Goal: Task Accomplishment & Management: Use online tool/utility

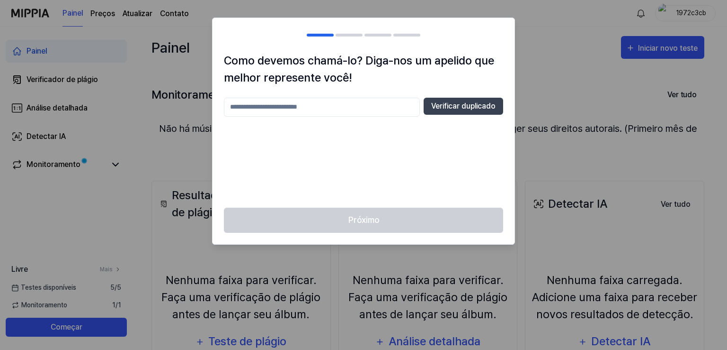
click at [297, 113] on input "text" at bounding box center [322, 107] width 196 height 19
type input "*******"
click at [444, 112] on button "Verificar duplicado" at bounding box center [464, 106] width 80 height 17
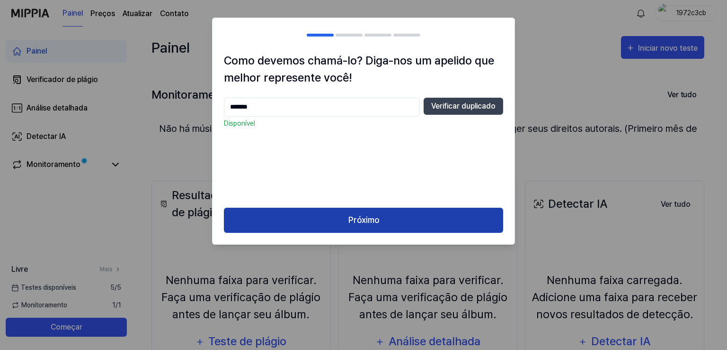
click at [376, 219] on font "Próximo" at bounding box center [364, 220] width 31 height 10
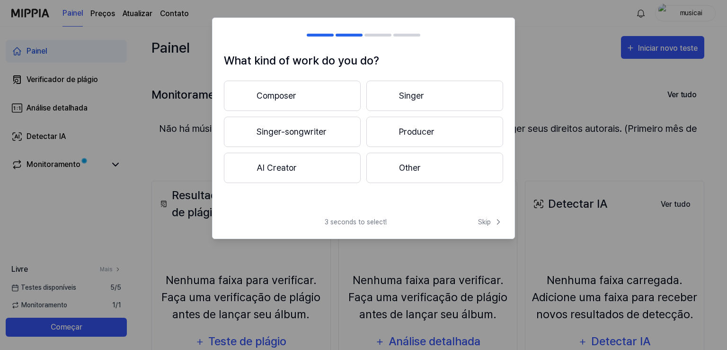
click at [394, 168] on button "Other" at bounding box center [435, 167] width 137 height 30
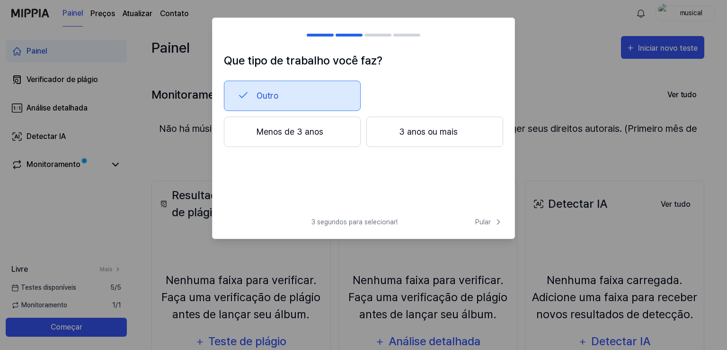
click at [326, 135] on button "Menos de 3 anos" at bounding box center [292, 132] width 137 height 30
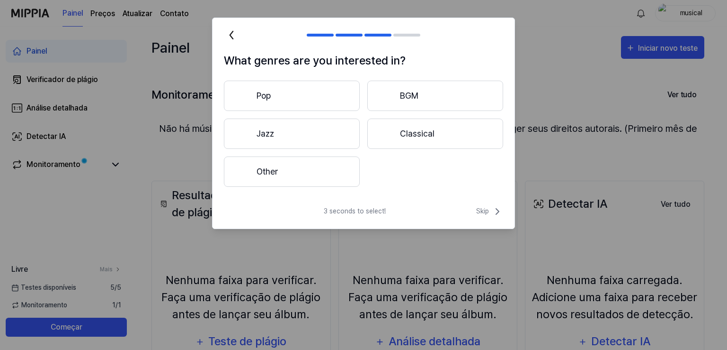
click at [320, 103] on button "Pop" at bounding box center [292, 96] width 136 height 30
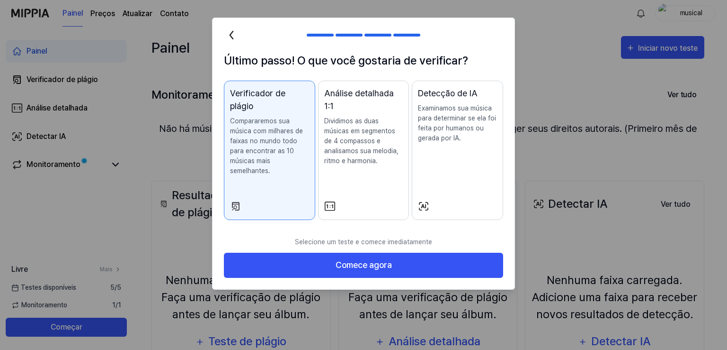
click at [286, 150] on p "Compararemos sua música com milhares de faixas no mundo todo para encontrar as …" at bounding box center [269, 146] width 79 height 60
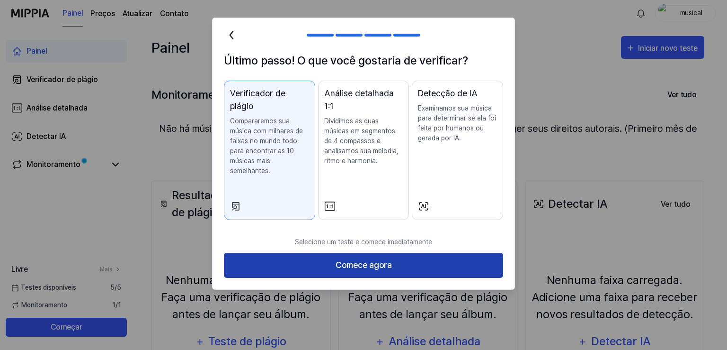
click at [323, 256] on button "Comece agora" at bounding box center [363, 264] width 279 height 25
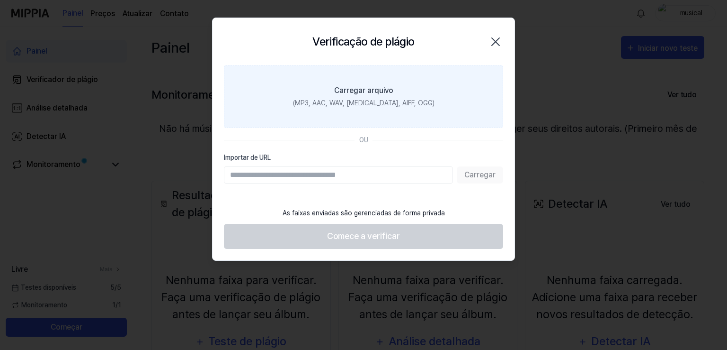
click at [351, 93] on font "Carregar arquivo" at bounding box center [363, 90] width 59 height 9
click at [0, 0] on input "Carregar arquivo (MP3, AAC, WAV, FLAC, AIFF, OGG)" at bounding box center [0, 0] width 0 height 0
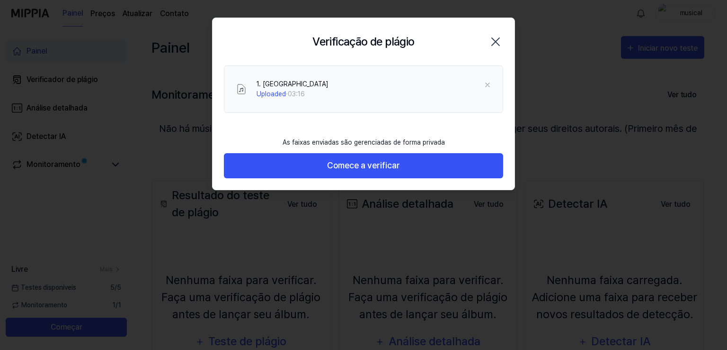
click at [271, 170] on button "Comece a verificar" at bounding box center [363, 165] width 279 height 25
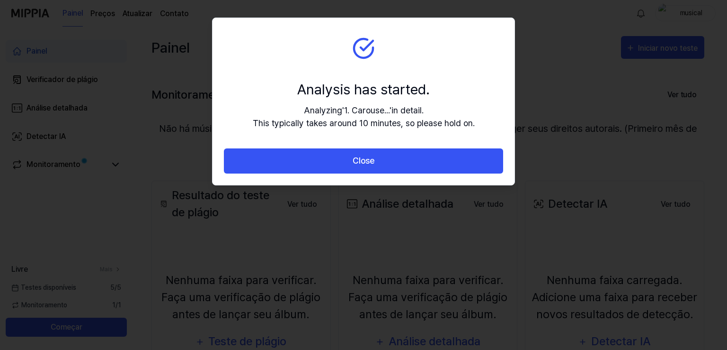
click at [271, 170] on button "Close" at bounding box center [363, 160] width 279 height 25
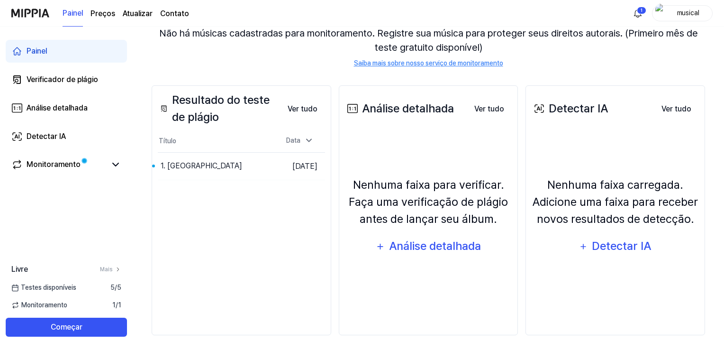
scroll to position [99, 0]
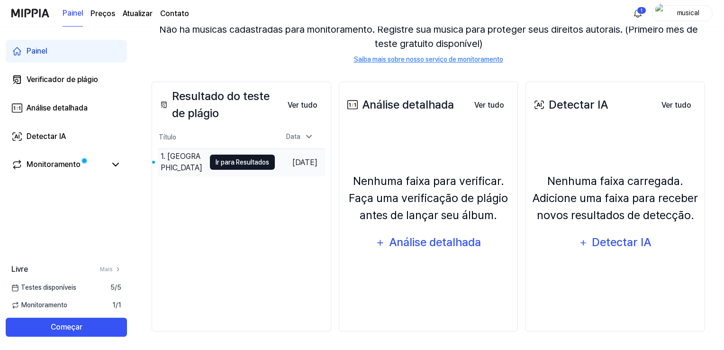
click at [215, 162] on font "Ir para Resultados" at bounding box center [242, 162] width 54 height 8
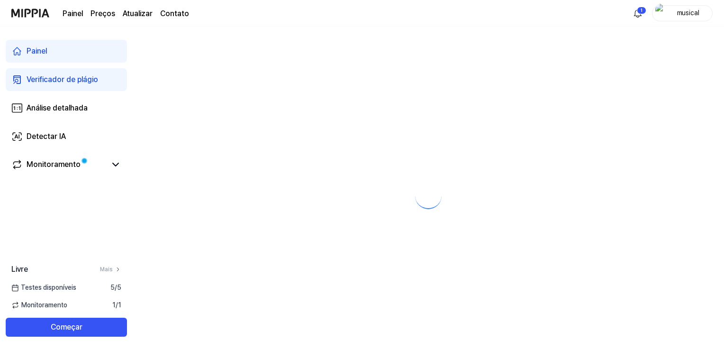
scroll to position [0, 0]
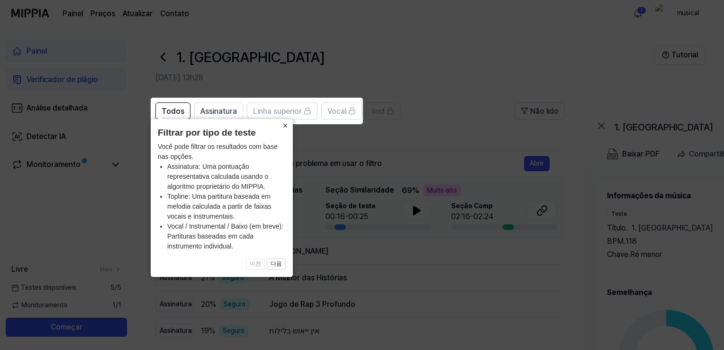
click at [282, 126] on button "×" at bounding box center [285, 125] width 15 height 13
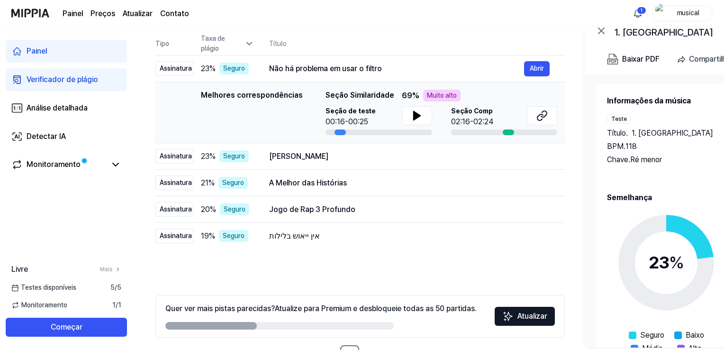
scroll to position [128, 0]
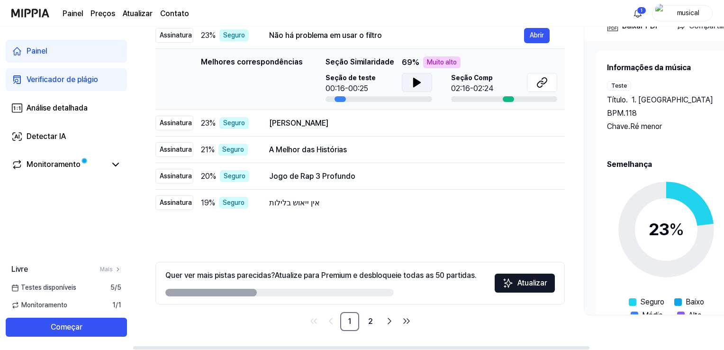
click at [417, 79] on icon at bounding box center [416, 82] width 11 height 11
click at [418, 79] on icon at bounding box center [419, 83] width 2 height 8
click at [542, 77] on icon at bounding box center [541, 82] width 11 height 11
click at [301, 122] on font "[PERSON_NAME]" at bounding box center [298, 122] width 59 height 9
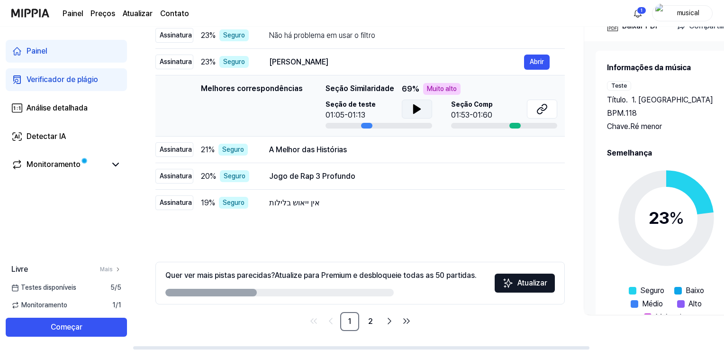
click at [413, 110] on icon at bounding box center [416, 109] width 7 height 9
click at [411, 110] on icon at bounding box center [416, 108] width 11 height 11
click at [544, 113] on icon at bounding box center [541, 108] width 11 height 11
click at [289, 148] on font "A Melhor das Histórias" at bounding box center [308, 149] width 78 height 9
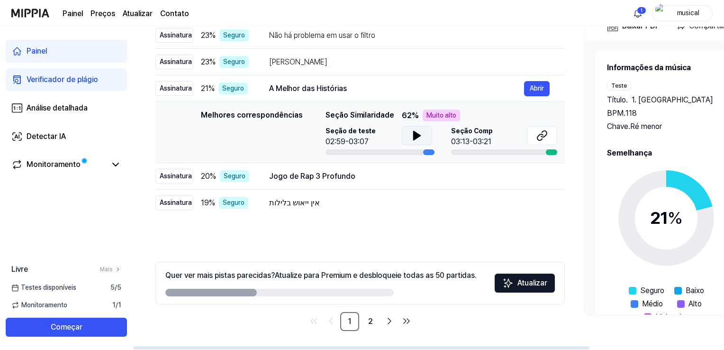
click at [415, 136] on icon at bounding box center [416, 135] width 7 height 9
click at [415, 136] on icon at bounding box center [416, 135] width 11 height 11
click at [539, 136] on icon at bounding box center [541, 135] width 11 height 11
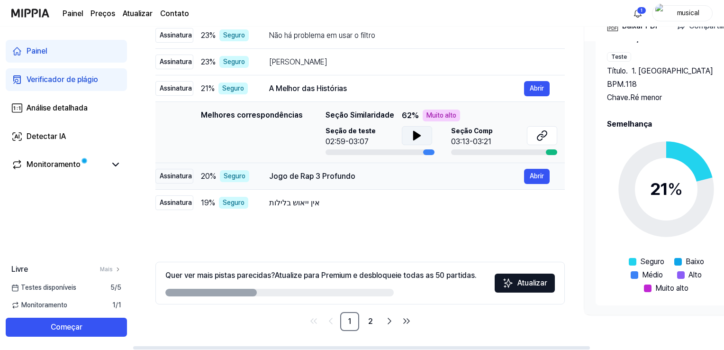
click at [286, 176] on font "Jogo de Rap 3 Profundo" at bounding box center [312, 175] width 86 height 9
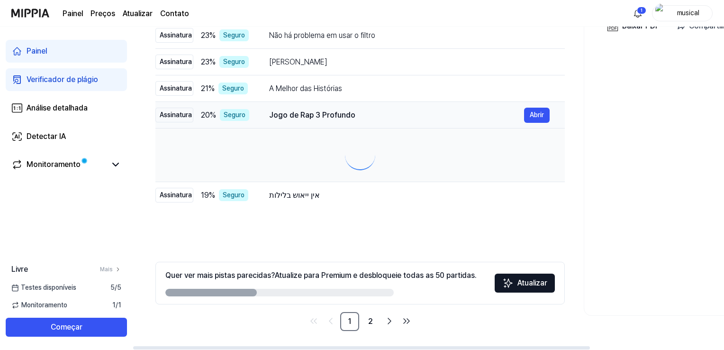
scroll to position [0, 0]
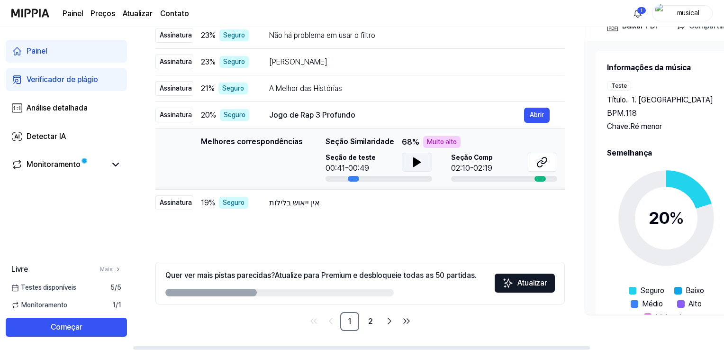
click at [423, 159] on button at bounding box center [417, 161] width 30 height 19
click at [421, 160] on button at bounding box center [417, 161] width 30 height 19
click at [544, 161] on icon at bounding box center [541, 161] width 11 height 11
click at [294, 200] on font "אין ייאוש בלילות" at bounding box center [294, 202] width 51 height 9
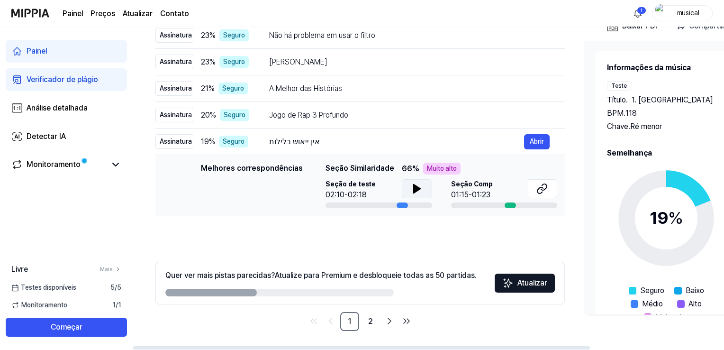
click at [413, 190] on icon at bounding box center [416, 188] width 7 height 9
click at [414, 190] on icon at bounding box center [415, 189] width 2 height 8
click at [542, 188] on icon at bounding box center [541, 188] width 11 height 11
click at [368, 323] on font "2" at bounding box center [370, 320] width 5 height 9
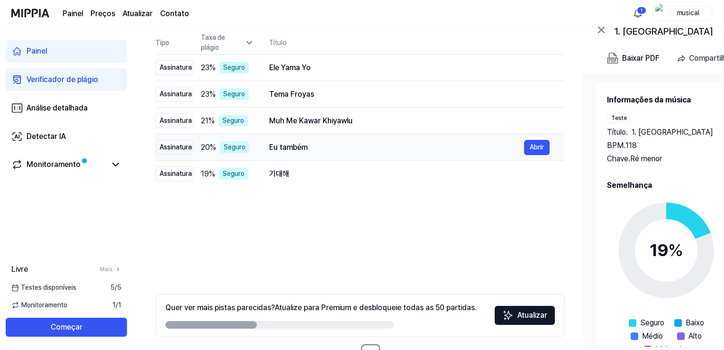
scroll to position [81, 0]
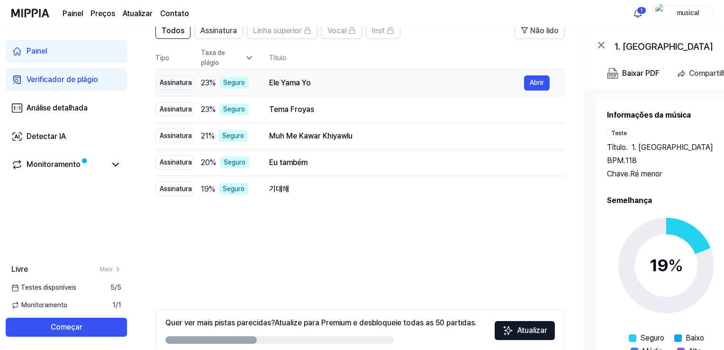
click at [285, 86] on font "Ele Yama Yo" at bounding box center [290, 82] width 42 height 9
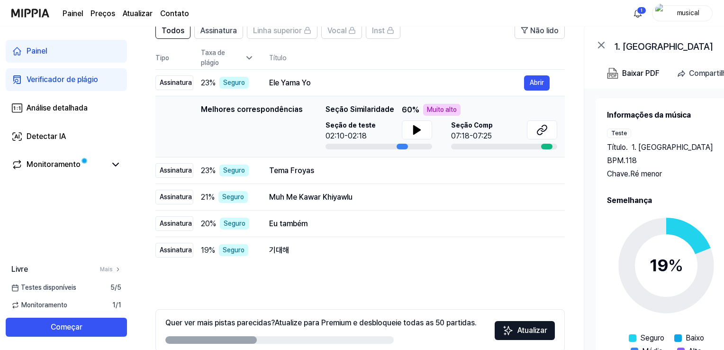
click at [397, 131] on div "Seção de teste 02:10-02:18" at bounding box center [378, 130] width 107 height 21
click at [408, 130] on button at bounding box center [417, 129] width 30 height 19
click at [418, 128] on icon at bounding box center [419, 130] width 2 height 8
click at [546, 134] on icon at bounding box center [541, 129] width 11 height 11
click at [292, 175] on div "Tema Froyas" at bounding box center [396, 170] width 255 height 11
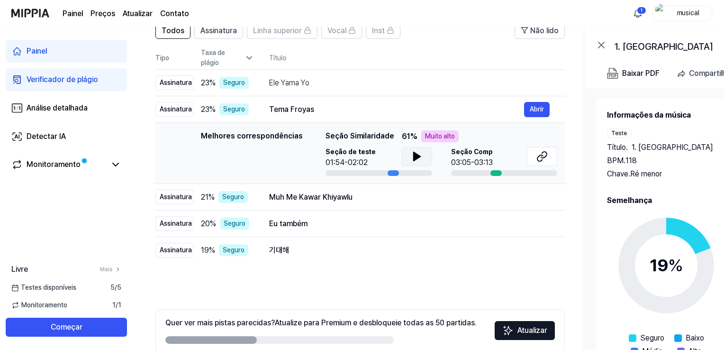
click at [416, 151] on icon at bounding box center [416, 156] width 11 height 11
click at [539, 153] on icon at bounding box center [541, 156] width 11 height 11
click at [276, 196] on font "Muh Me Kawar Khiyawlu" at bounding box center [310, 196] width 83 height 9
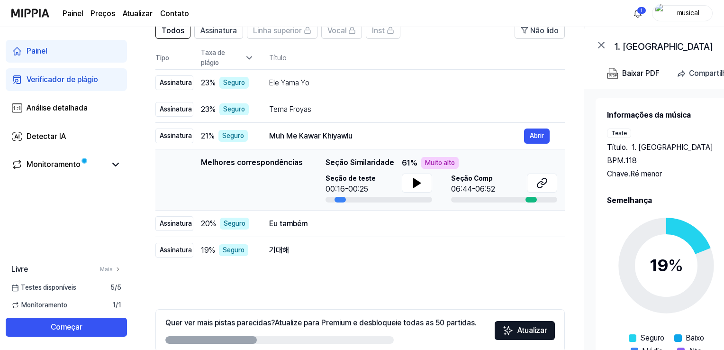
click at [397, 184] on div "Seção de teste 00:16-00:25" at bounding box center [378, 183] width 107 height 21
click at [411, 183] on icon at bounding box center [416, 182] width 11 height 11
click at [544, 180] on icon at bounding box center [541, 182] width 11 height 11
click at [297, 221] on font "Eu também" at bounding box center [288, 223] width 38 height 9
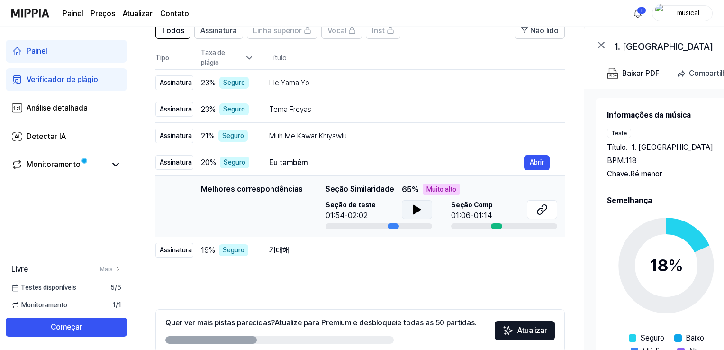
click at [408, 207] on button at bounding box center [417, 209] width 30 height 19
click at [423, 208] on button at bounding box center [417, 209] width 30 height 19
click at [414, 209] on icon at bounding box center [416, 209] width 11 height 11
click at [541, 211] on icon at bounding box center [541, 209] width 11 height 11
click at [280, 254] on div "기대해" at bounding box center [396, 249] width 255 height 11
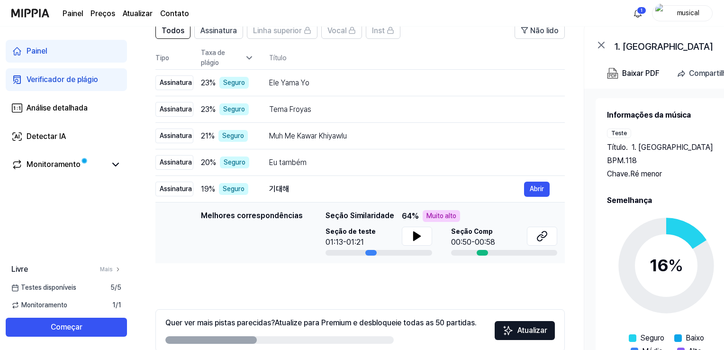
click at [385, 236] on div "Seção de teste 01:13-01:21" at bounding box center [378, 236] width 107 height 21
click at [411, 240] on icon at bounding box center [416, 235] width 11 height 11
click at [423, 232] on button at bounding box center [417, 235] width 30 height 19
click at [537, 237] on icon at bounding box center [540, 237] width 6 height 6
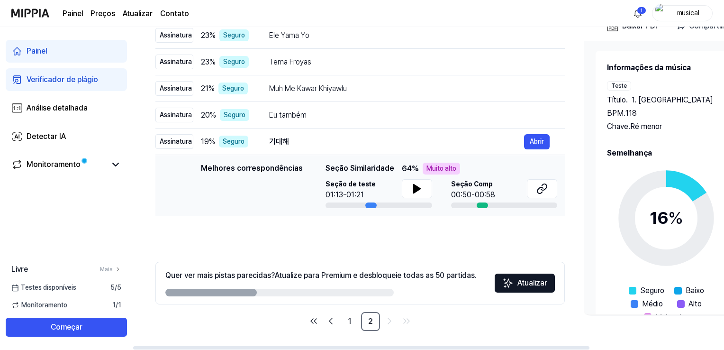
scroll to position [0, 0]
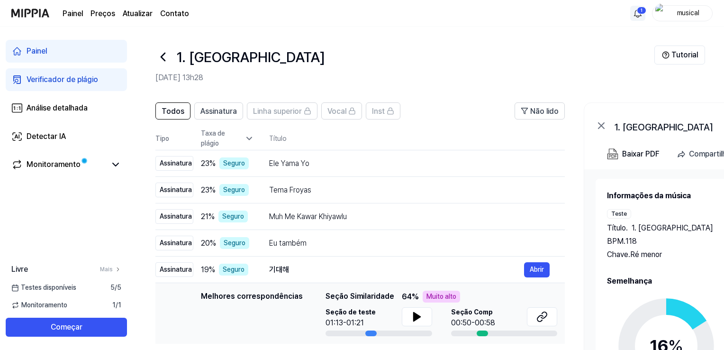
click at [636, 17] on html "Painel Preços Atualizar Contato 1 musical Painel Verificador de plágio Análise …" at bounding box center [362, 175] width 724 height 350
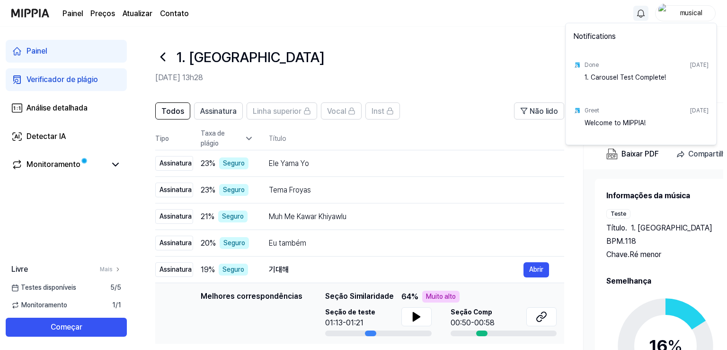
click at [640, 10] on html "Painel Preços Atualizar Contato musical Painel Verificador de plágio Análise de…" at bounding box center [363, 175] width 727 height 350
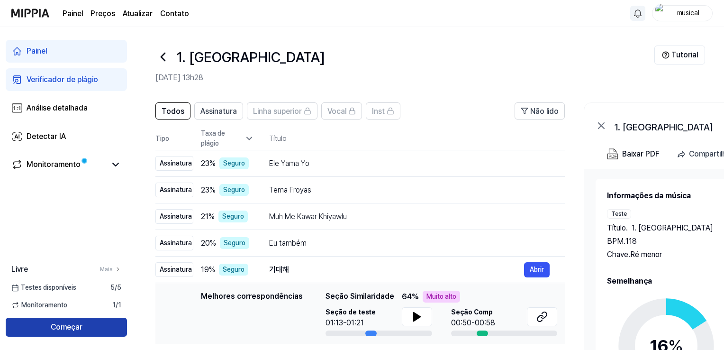
click at [93, 326] on button "Começar" at bounding box center [66, 326] width 121 height 19
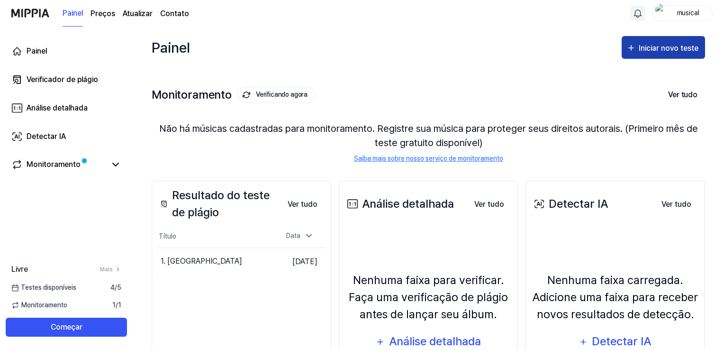
click at [632, 54] on div "Iniciar novo teste" at bounding box center [663, 48] width 74 height 12
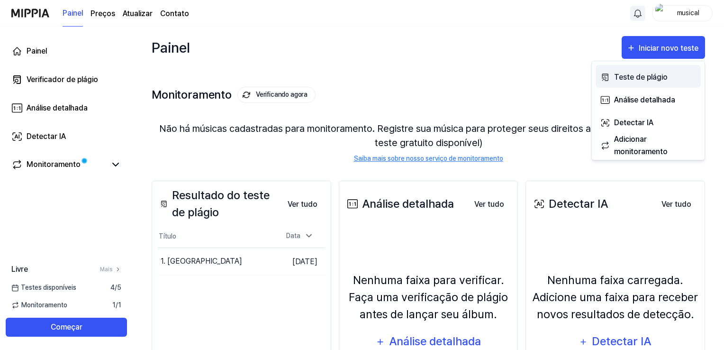
click at [629, 72] on font "Teste de plágio" at bounding box center [641, 76] width 54 height 9
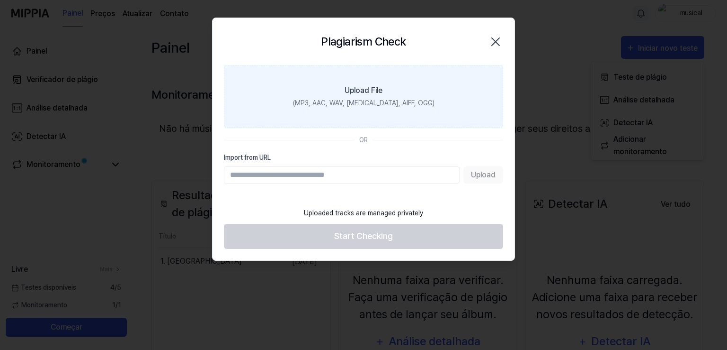
click at [374, 104] on div "(MP3, AAC, WAV, [MEDICAL_DATA], AIFF, OGG)" at bounding box center [364, 103] width 142 height 10
click at [0, 0] on input "Upload File (MP3, AAC, WAV, [MEDICAL_DATA], AIFF, OGG)" at bounding box center [0, 0] width 0 height 0
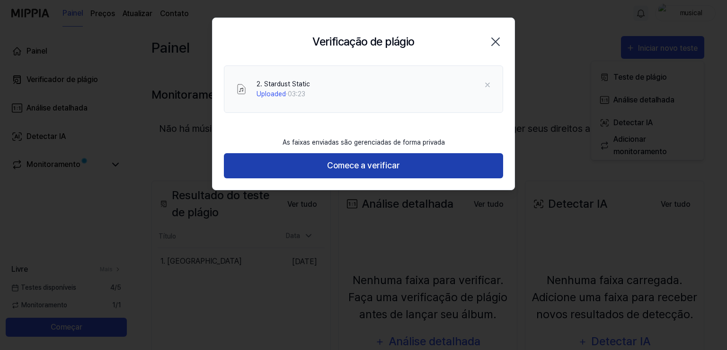
click at [361, 170] on font "Comece a verificar" at bounding box center [363, 165] width 73 height 10
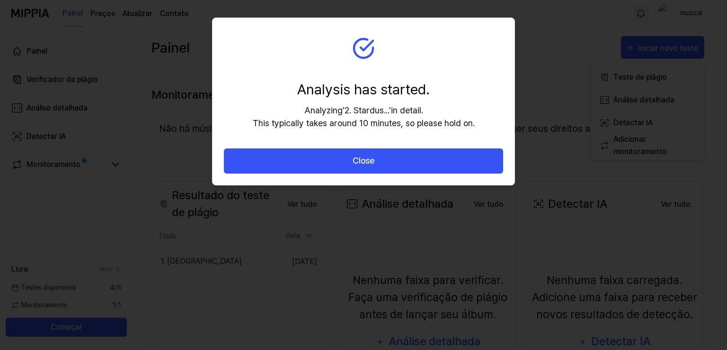
click at [361, 170] on button "Close" at bounding box center [363, 160] width 279 height 25
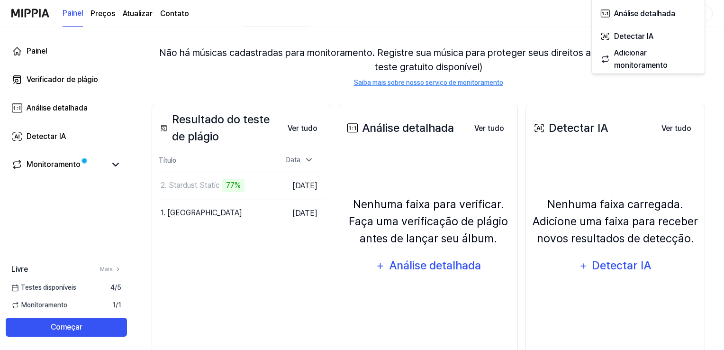
scroll to position [99, 0]
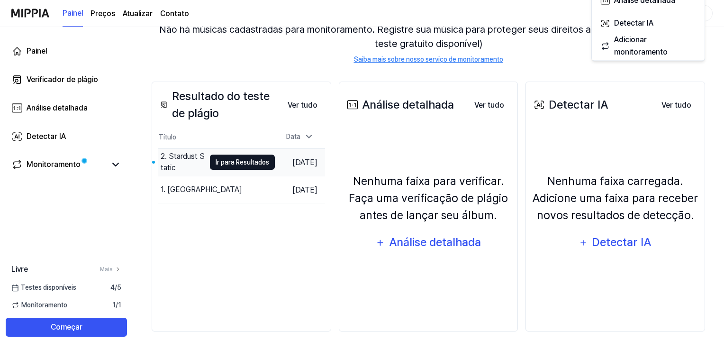
click at [215, 165] on font "Ir para Resultados" at bounding box center [242, 162] width 54 height 10
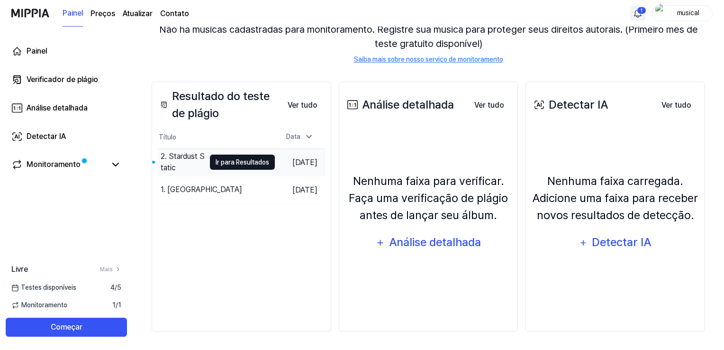
scroll to position [0, 0]
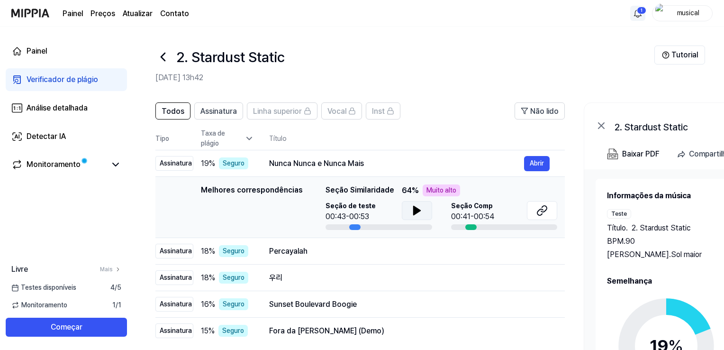
click at [422, 216] on button at bounding box center [417, 210] width 30 height 19
click at [545, 210] on icon at bounding box center [544, 209] width 6 height 6
click at [321, 165] on font "Nunca Nunca e Nunca Mais" at bounding box center [316, 163] width 95 height 9
click at [411, 209] on icon at bounding box center [416, 210] width 11 height 11
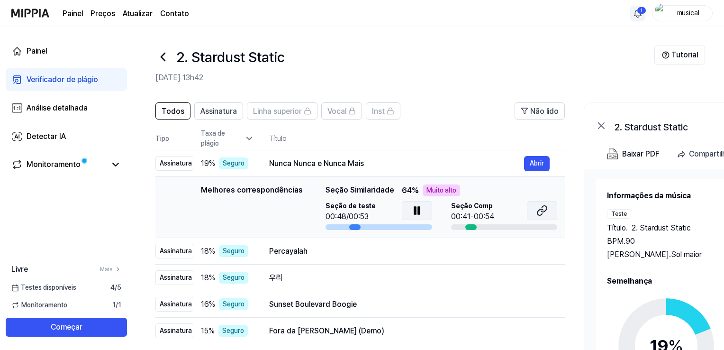
click at [542, 210] on icon at bounding box center [541, 210] width 11 height 11
click at [405, 213] on button at bounding box center [417, 210] width 30 height 19
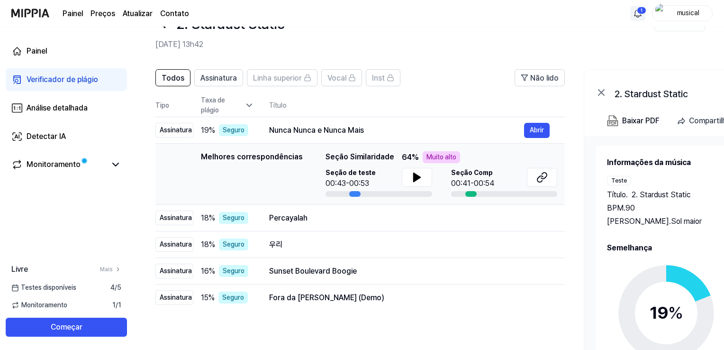
scroll to position [47, 0]
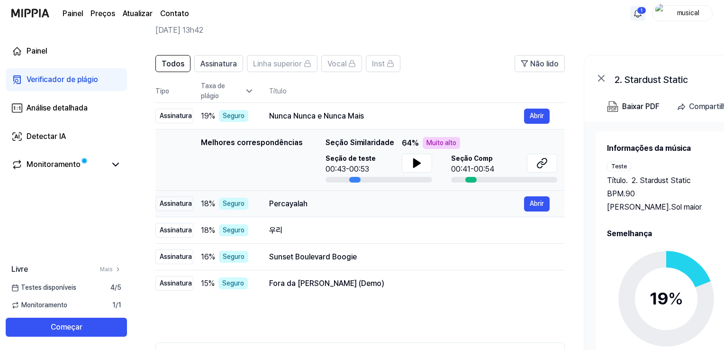
click at [281, 207] on font "Percayalah" at bounding box center [288, 203] width 38 height 9
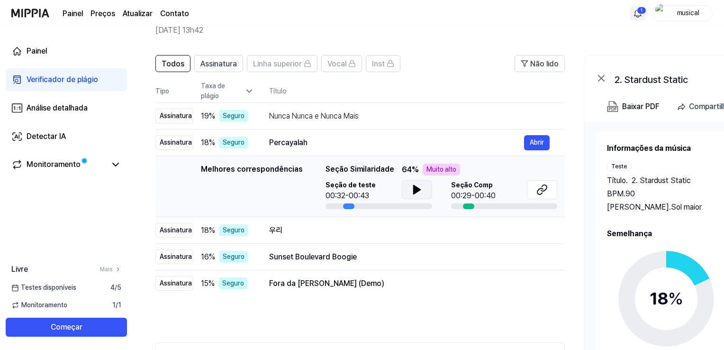
click at [421, 194] on button at bounding box center [417, 189] width 30 height 19
click at [542, 192] on icon at bounding box center [541, 189] width 11 height 11
click at [315, 225] on div "우리" at bounding box center [396, 229] width 255 height 11
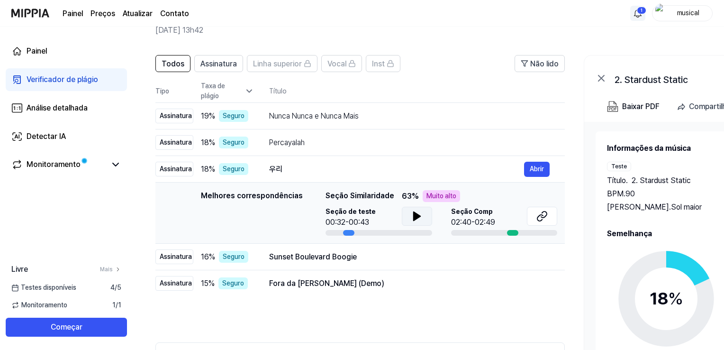
click at [413, 220] on icon at bounding box center [416, 215] width 11 height 11
click at [422, 218] on button at bounding box center [417, 215] width 30 height 19
click at [547, 213] on button at bounding box center [542, 215] width 30 height 19
click at [314, 262] on div "Sunset Boulevard Boogie" at bounding box center [396, 256] width 255 height 11
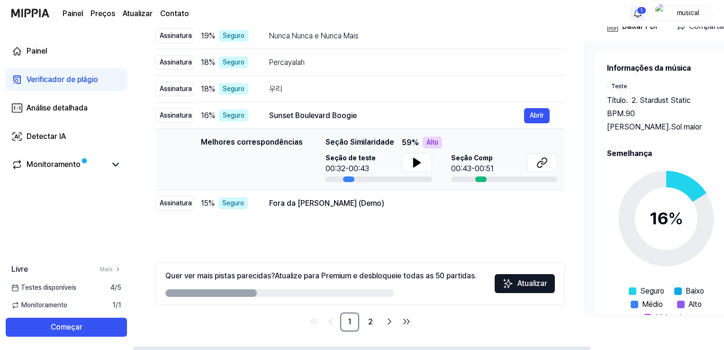
scroll to position [128, 0]
click at [411, 167] on icon at bounding box center [416, 161] width 11 height 11
click at [542, 162] on icon at bounding box center [541, 161] width 11 height 11
click at [281, 205] on font "Fora da Minha Cabeça (Demo)" at bounding box center [326, 202] width 115 height 9
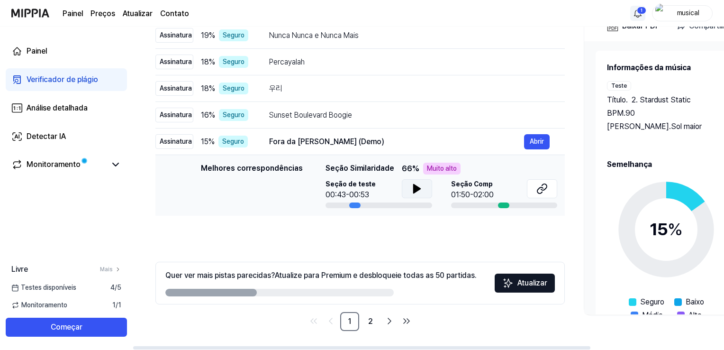
click at [411, 187] on icon at bounding box center [416, 188] width 11 height 11
click at [419, 190] on icon at bounding box center [416, 188] width 11 height 11
click at [533, 185] on button at bounding box center [542, 188] width 30 height 19
click at [369, 324] on font "2" at bounding box center [370, 320] width 5 height 9
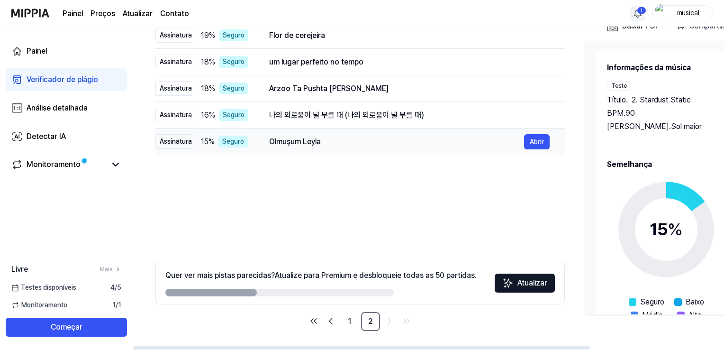
scroll to position [81, 0]
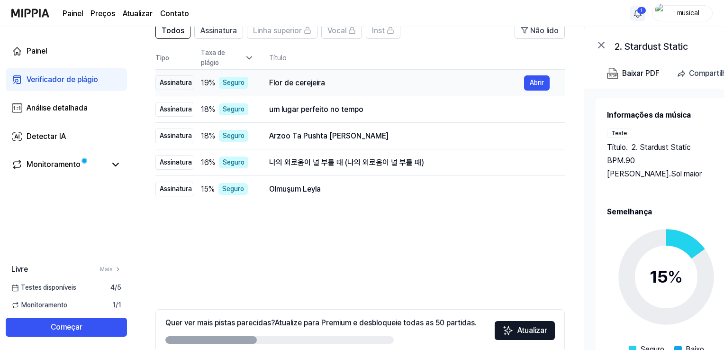
click at [309, 82] on font "Flor de cerejeira" at bounding box center [297, 82] width 56 height 9
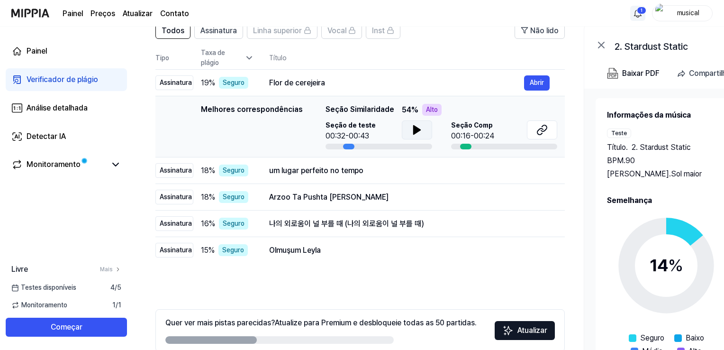
click at [413, 133] on icon at bounding box center [416, 130] width 7 height 9
click at [414, 133] on icon at bounding box center [415, 130] width 2 height 8
click at [537, 129] on icon at bounding box center [541, 129] width 11 height 11
click at [416, 126] on icon at bounding box center [416, 129] width 11 height 11
click at [312, 169] on font "um lugar perfeito no tempo" at bounding box center [316, 170] width 94 height 9
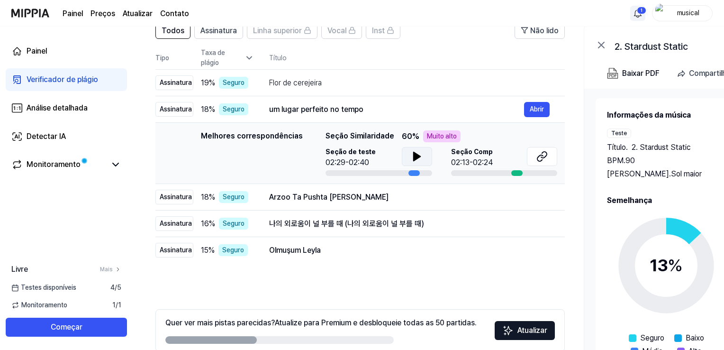
click at [411, 158] on icon at bounding box center [416, 156] width 11 height 11
click at [538, 160] on icon at bounding box center [540, 158] width 6 height 6
click at [346, 197] on font "Arzoo Ta Pushta [PERSON_NAME]" at bounding box center [328, 196] width 119 height 9
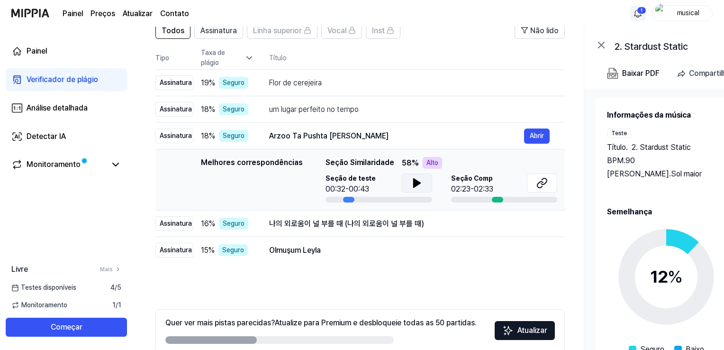
click at [411, 183] on icon at bounding box center [416, 182] width 11 height 11
click at [547, 184] on icon at bounding box center [541, 182] width 11 height 11
click at [234, 226] on font "Seguro" at bounding box center [234, 223] width 22 height 8
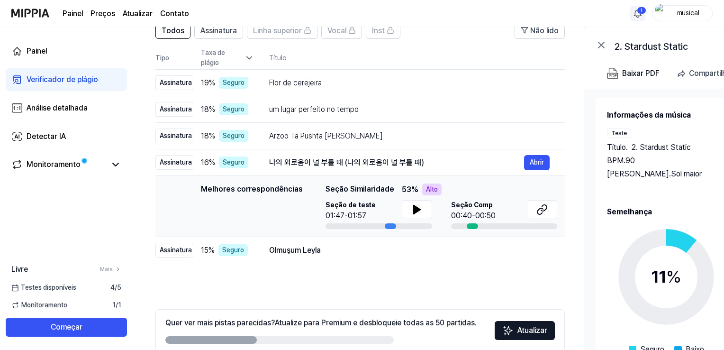
click at [388, 209] on div "Seção de teste 01:47-01:57" at bounding box center [378, 210] width 107 height 21
click at [415, 205] on icon at bounding box center [416, 209] width 11 height 11
click at [418, 206] on icon at bounding box center [419, 210] width 2 height 8
click at [548, 213] on button at bounding box center [542, 209] width 30 height 19
click at [291, 255] on div "Olmuşum Leyla Abrir" at bounding box center [409, 249] width 280 height 15
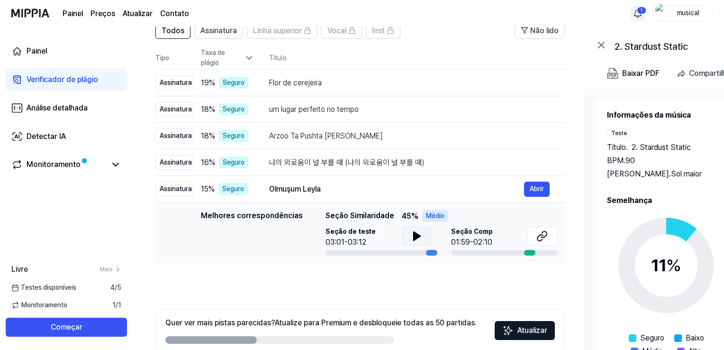
click at [411, 236] on icon at bounding box center [416, 235] width 11 height 11
click at [540, 241] on icon at bounding box center [541, 235] width 11 height 11
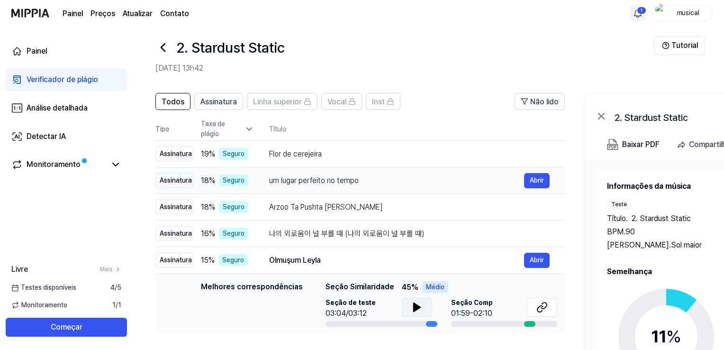
scroll to position [0, 0]
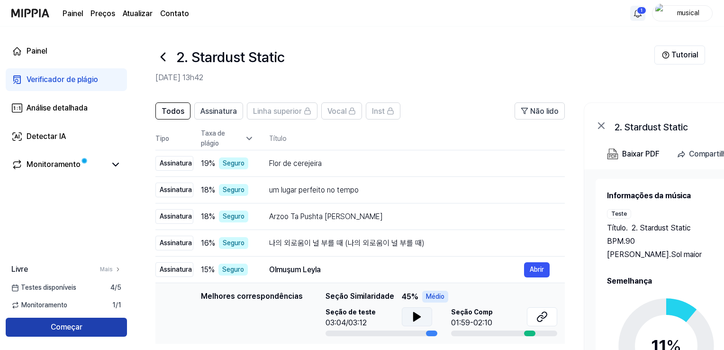
click at [62, 326] on font "Começar" at bounding box center [67, 326] width 32 height 9
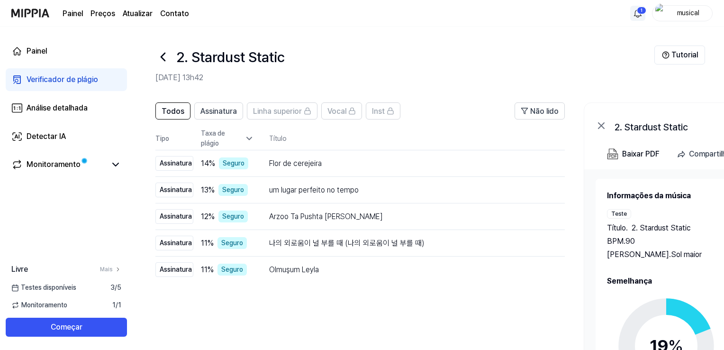
click at [81, 287] on div "Testes disponíveis 3 / 5" at bounding box center [66, 287] width 133 height 10
click at [638, 10] on html "Painel Preços Atualizar Contato 1 musical Painel Verificador de plágio Análise …" at bounding box center [362, 175] width 724 height 350
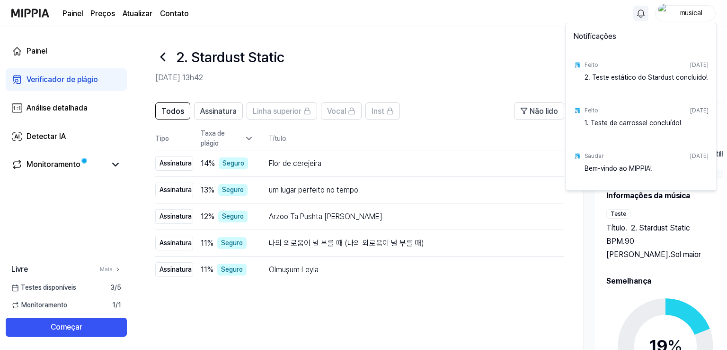
click at [638, 10] on html "Painel Preços Atualizar Contato musical Painel Verificador de plágio Análise de…" at bounding box center [363, 175] width 727 height 350
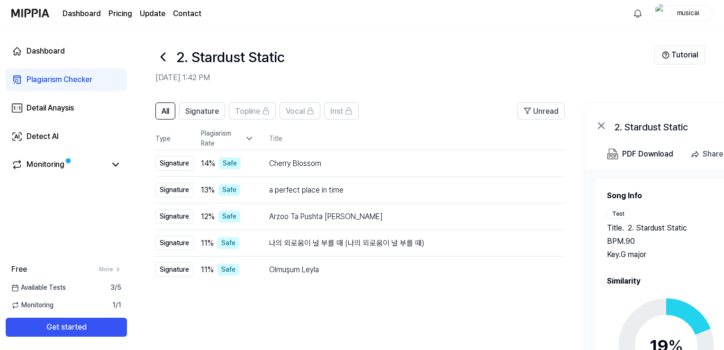
click at [47, 14] on img at bounding box center [30, 13] width 38 height 26
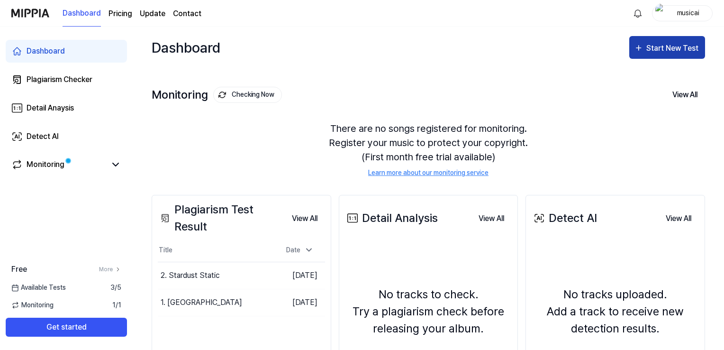
click at [648, 54] on button "Start New Test" at bounding box center [667, 47] width 76 height 23
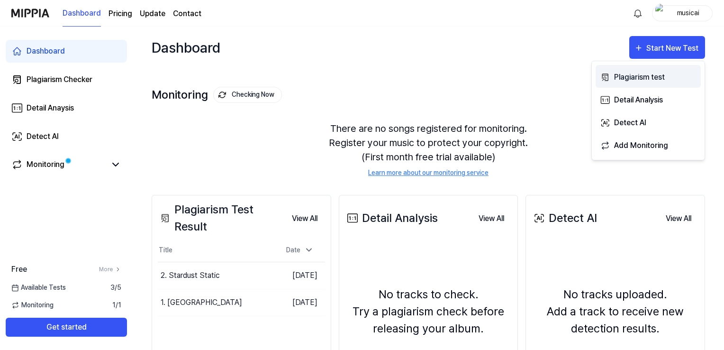
click at [640, 76] on div "Plagiarism test" at bounding box center [655, 77] width 82 height 12
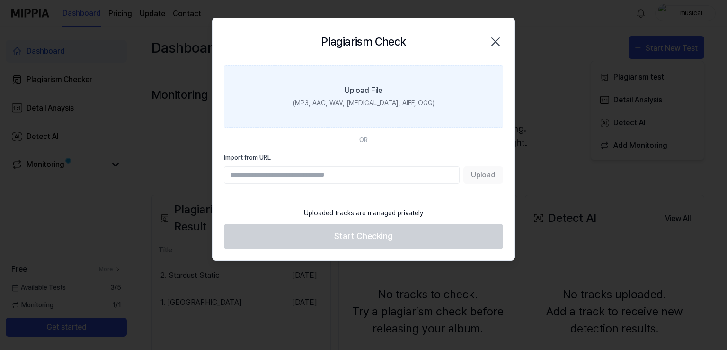
click at [358, 104] on div "(MP3, AAC, WAV, [MEDICAL_DATA], AIFF, OGG)" at bounding box center [364, 103] width 142 height 10
click at [0, 0] on input "Upload File (MP3, AAC, WAV, [MEDICAL_DATA], AIFF, OGG)" at bounding box center [0, 0] width 0 height 0
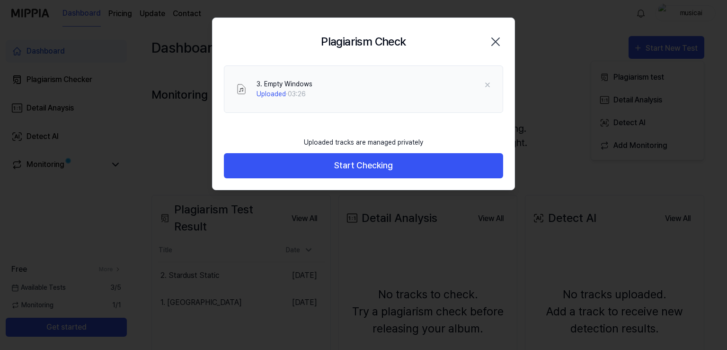
click at [280, 170] on button "Start Checking" at bounding box center [363, 165] width 279 height 25
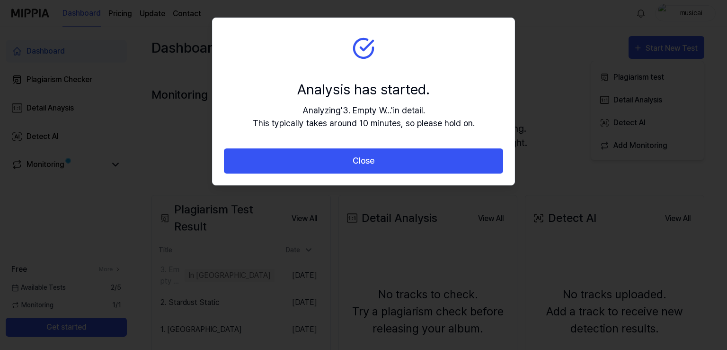
click at [280, 170] on button "Close" at bounding box center [363, 160] width 279 height 25
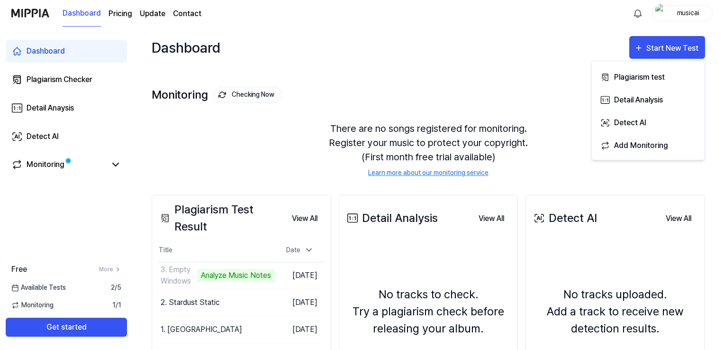
click at [294, 57] on div "Dashboard Start New Test" at bounding box center [428, 48] width 553 height 42
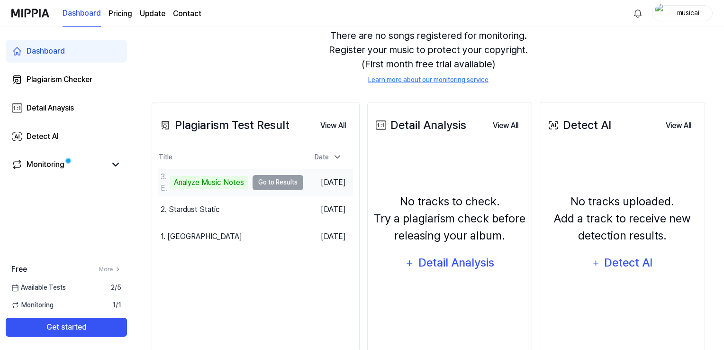
scroll to position [114, 0]
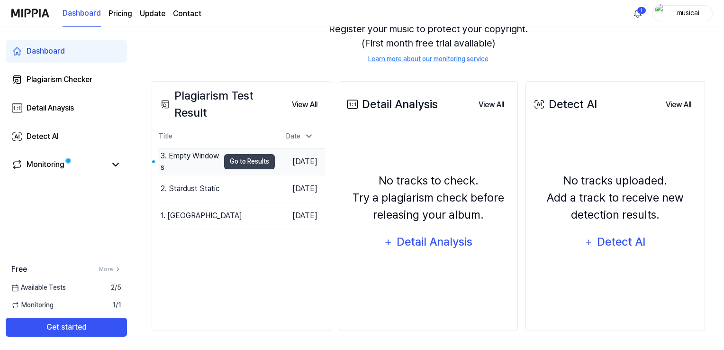
click at [188, 161] on div "3. Empty Windows" at bounding box center [190, 161] width 59 height 23
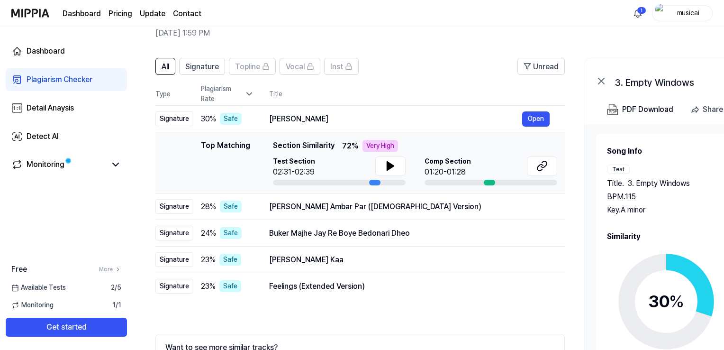
scroll to position [95, 0]
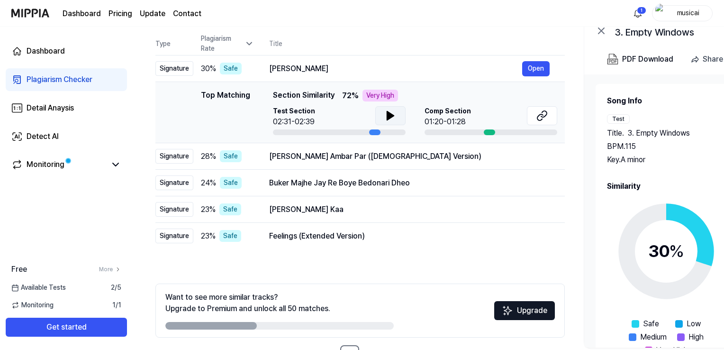
click at [388, 117] on icon at bounding box center [390, 115] width 7 height 9
click at [388, 118] on icon at bounding box center [388, 116] width 2 height 8
click at [537, 114] on icon at bounding box center [541, 115] width 11 height 11
click at [323, 161] on div "[PERSON_NAME] Ambar Par ([DEMOGRAPHIC_DATA] Version)" at bounding box center [395, 156] width 253 height 11
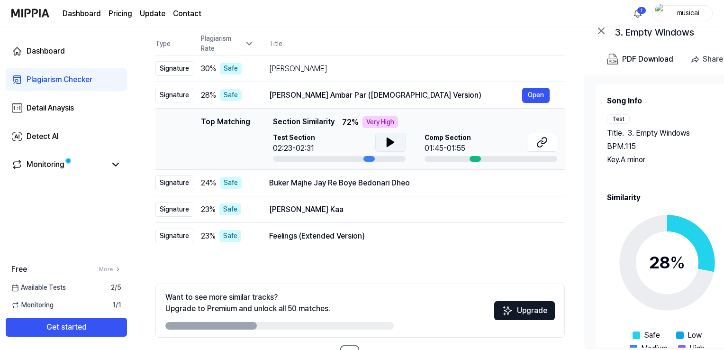
click at [393, 144] on icon at bounding box center [390, 141] width 11 height 11
click at [394, 144] on icon at bounding box center [390, 141] width 11 height 11
click at [538, 144] on icon at bounding box center [541, 141] width 11 height 11
click at [294, 180] on div "Buker Majhe Jay Re Boye Bedonari Dheo" at bounding box center [395, 182] width 253 height 11
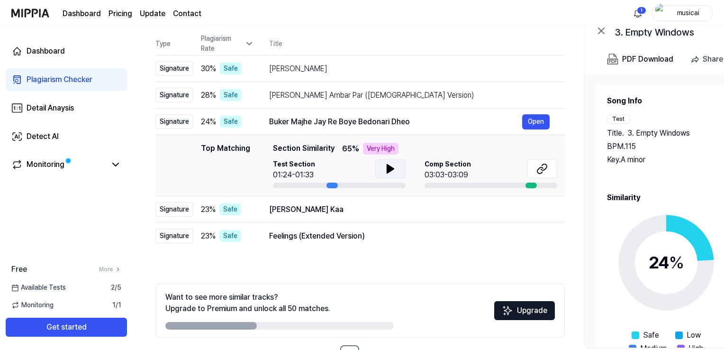
click at [395, 171] on button at bounding box center [390, 168] width 30 height 19
click at [531, 170] on button at bounding box center [542, 168] width 30 height 19
click at [389, 168] on icon at bounding box center [390, 168] width 7 height 9
click at [389, 168] on icon at bounding box center [390, 168] width 11 height 11
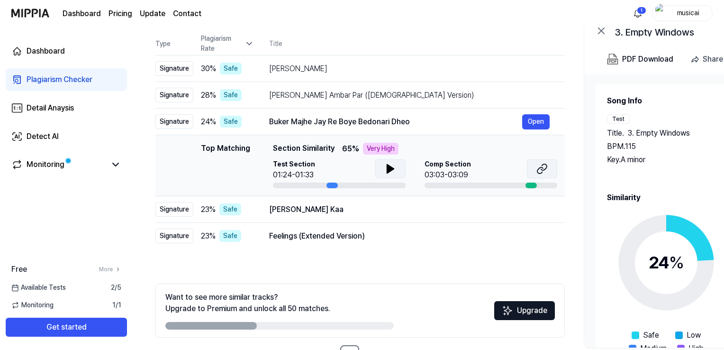
click at [544, 164] on icon at bounding box center [541, 168] width 11 height 11
click at [296, 213] on div "[PERSON_NAME] Kaa" at bounding box center [395, 209] width 253 height 11
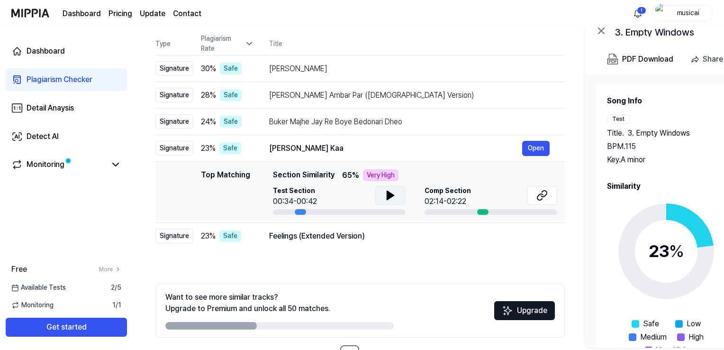
click at [385, 189] on icon at bounding box center [390, 194] width 11 height 11
click at [538, 197] on icon at bounding box center [541, 194] width 11 height 11
click at [312, 240] on div "Feelings (Extended Version)" at bounding box center [395, 235] width 253 height 11
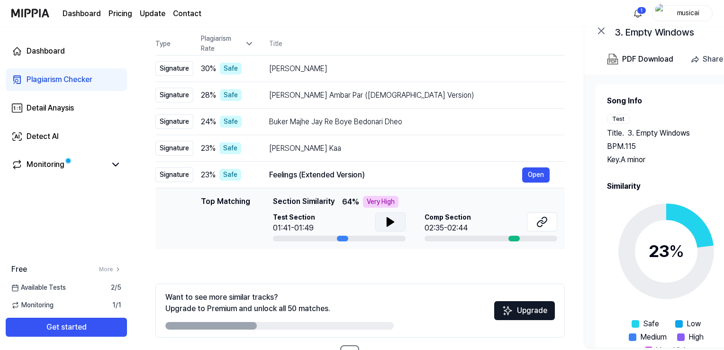
click at [395, 223] on button at bounding box center [390, 221] width 30 height 19
click at [395, 220] on button at bounding box center [390, 221] width 30 height 19
click at [539, 220] on icon at bounding box center [540, 223] width 6 height 6
click at [397, 220] on button at bounding box center [390, 221] width 30 height 19
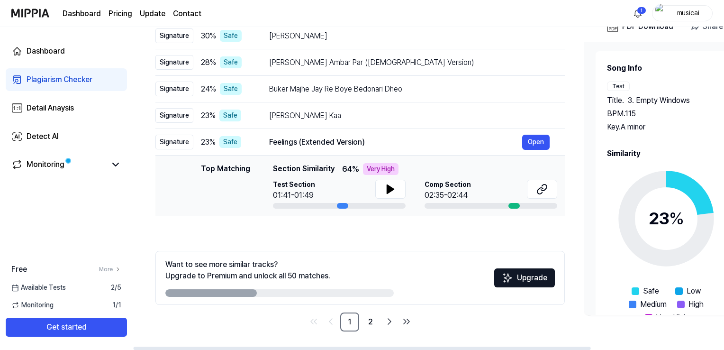
scroll to position [128, 0]
click at [386, 180] on button at bounding box center [390, 188] width 30 height 19
click at [399, 187] on button at bounding box center [390, 188] width 30 height 19
click at [374, 325] on link "2" at bounding box center [370, 321] width 19 height 19
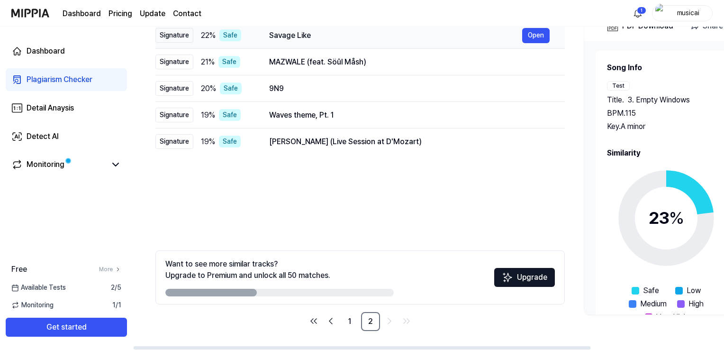
click at [284, 36] on div "Savage Like" at bounding box center [395, 35] width 253 height 11
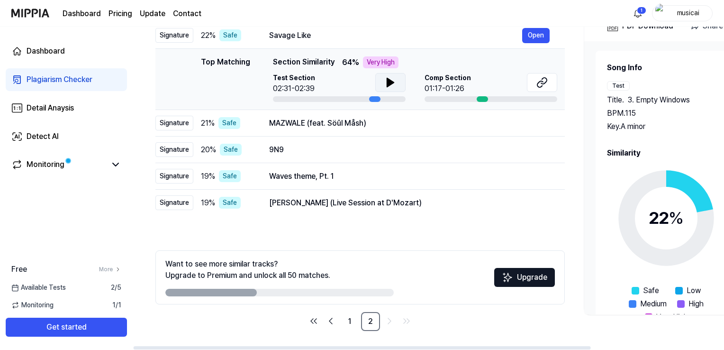
click at [387, 79] on icon at bounding box center [390, 82] width 7 height 9
click at [385, 79] on icon at bounding box center [390, 82] width 11 height 11
click at [536, 83] on icon at bounding box center [541, 82] width 11 height 11
click at [341, 121] on div "MAZWALE (feat. Söûl Måsh)" at bounding box center [395, 122] width 253 height 11
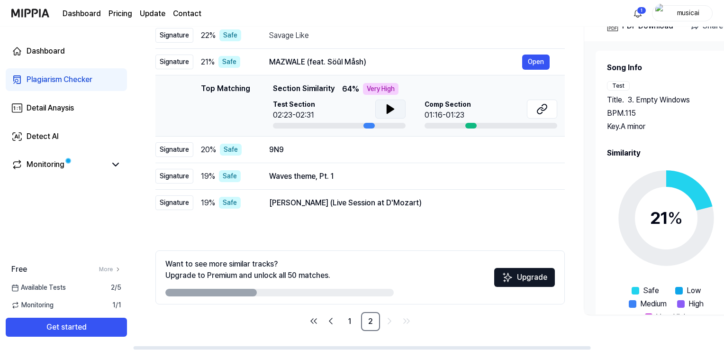
click at [396, 112] on button at bounding box center [390, 108] width 30 height 19
click at [538, 110] on icon at bounding box center [541, 108] width 11 height 11
click at [305, 148] on div "9N9" at bounding box center [395, 149] width 253 height 11
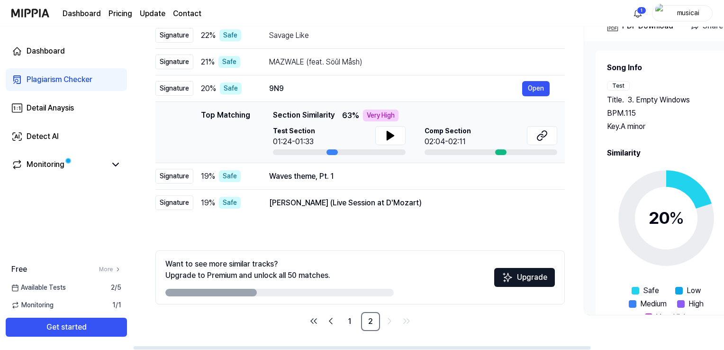
scroll to position [29, 0]
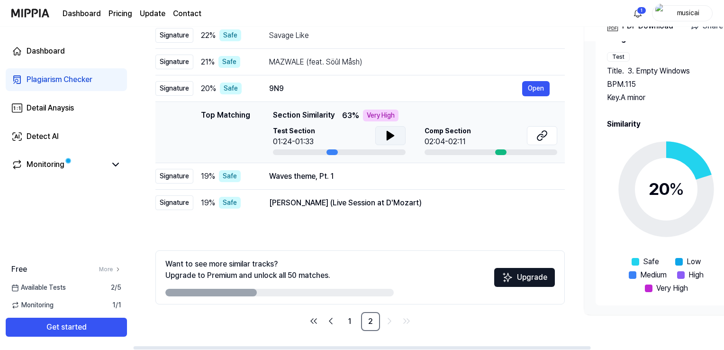
click at [391, 140] on icon at bounding box center [390, 135] width 11 height 11
click at [551, 139] on button at bounding box center [542, 135] width 30 height 19
click at [305, 175] on div "Waves theme, Pt. 1" at bounding box center [395, 175] width 253 height 11
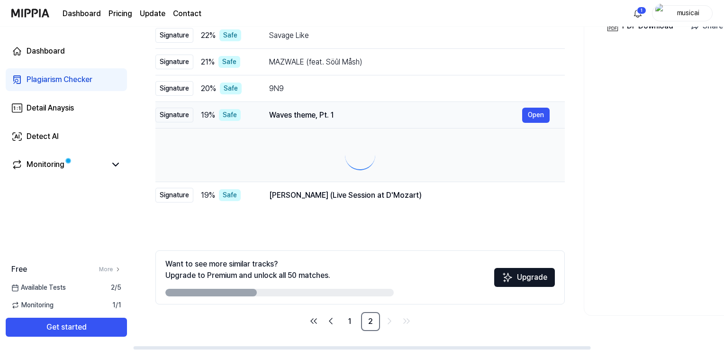
scroll to position [0, 0]
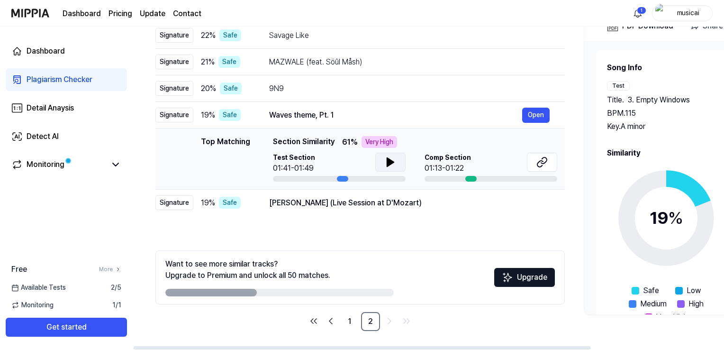
click at [393, 165] on icon at bounding box center [390, 161] width 11 height 11
click at [540, 158] on icon at bounding box center [541, 161] width 11 height 11
click at [296, 201] on div "[PERSON_NAME] (Live Session at D'Mozart)" at bounding box center [395, 202] width 253 height 11
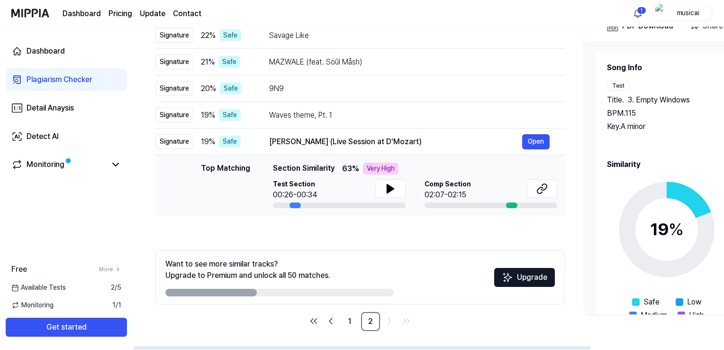
click at [388, 201] on div "Test Section 00:26-00:34" at bounding box center [339, 193] width 133 height 29
click at [388, 194] on button at bounding box center [390, 188] width 30 height 19
click at [385, 188] on icon at bounding box center [390, 188] width 11 height 11
click at [552, 191] on button at bounding box center [542, 188] width 30 height 19
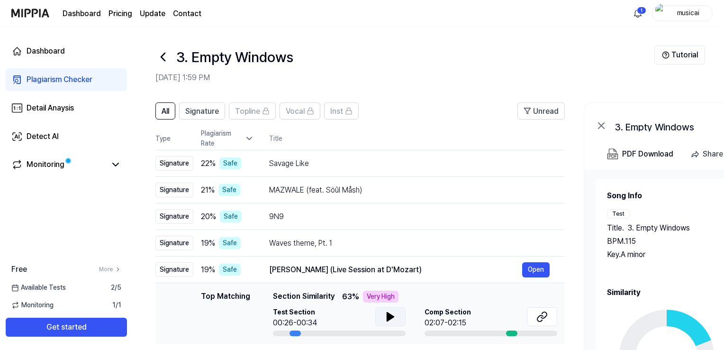
click at [26, 18] on img at bounding box center [30, 13] width 38 height 26
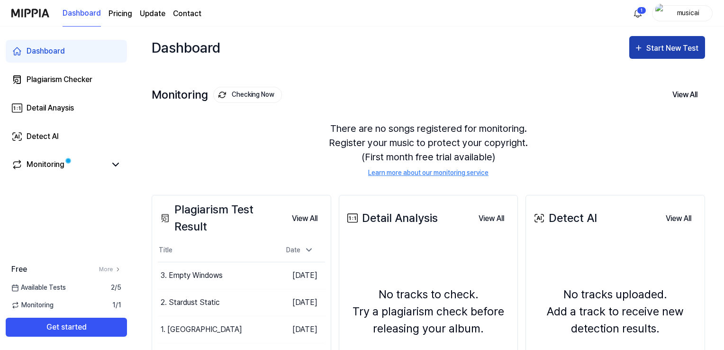
click at [657, 56] on button "Start New Test" at bounding box center [667, 47] width 76 height 23
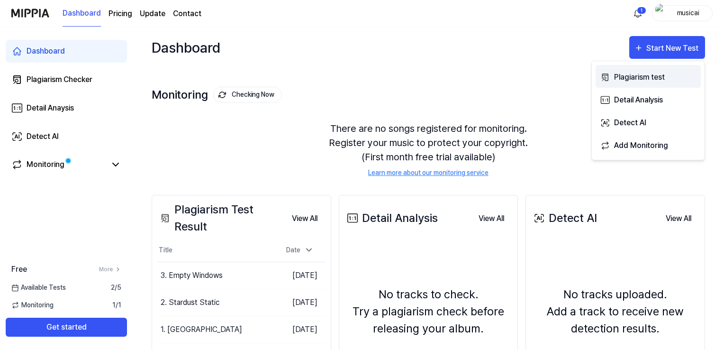
click at [646, 78] on div "Plagiarism test" at bounding box center [655, 77] width 82 height 12
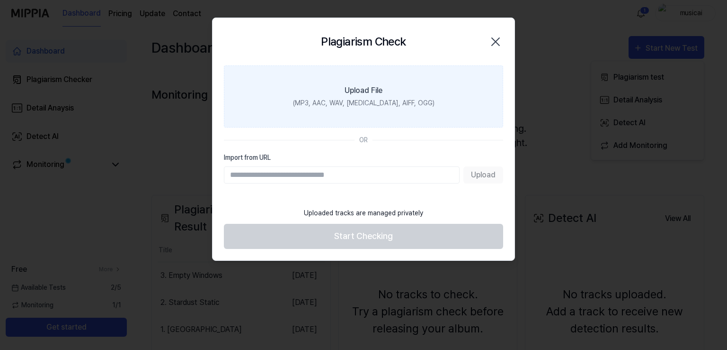
click at [335, 94] on label "Upload File (MP3, AAC, WAV, [MEDICAL_DATA], AIFF, OGG)" at bounding box center [363, 96] width 279 height 62
click at [0, 0] on input "Upload File (MP3, AAC, WAV, [MEDICAL_DATA], AIFF, OGG)" at bounding box center [0, 0] width 0 height 0
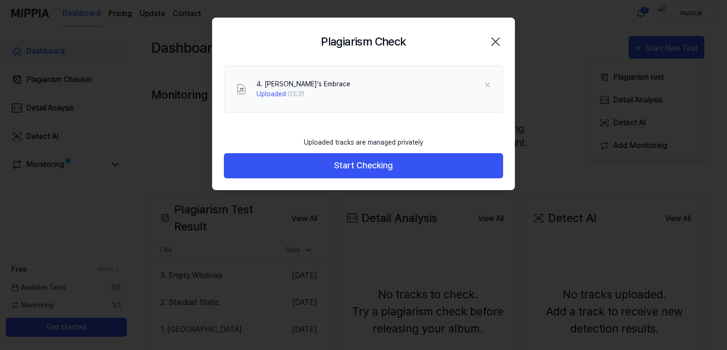
click at [289, 171] on button "Start Checking" at bounding box center [363, 165] width 279 height 25
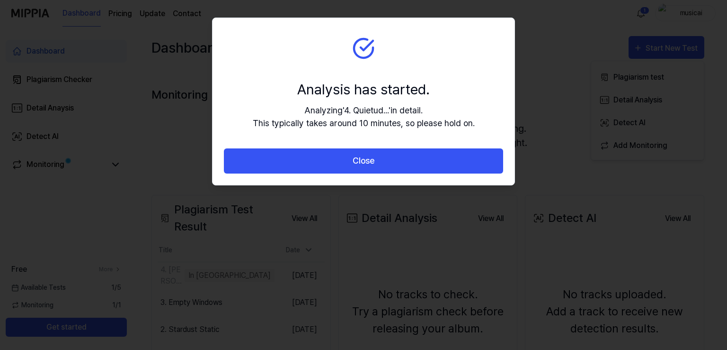
click at [289, 171] on button "Close" at bounding box center [363, 160] width 279 height 25
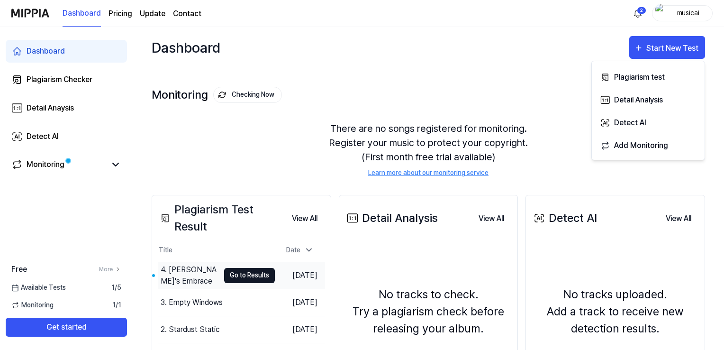
click at [236, 275] on button "Go to Results" at bounding box center [249, 275] width 51 height 15
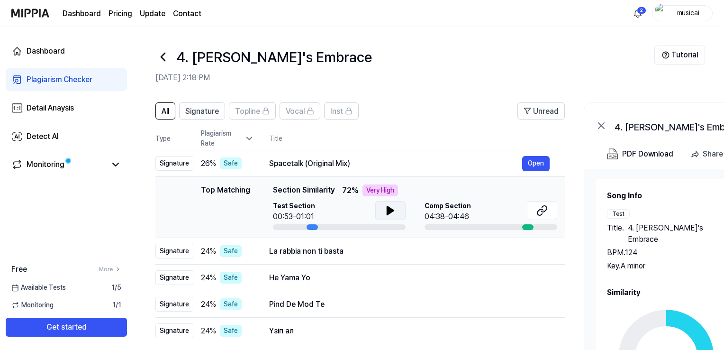
click at [388, 211] on icon at bounding box center [390, 210] width 7 height 9
click at [388, 211] on icon at bounding box center [388, 210] width 2 height 8
click at [535, 211] on button at bounding box center [542, 210] width 30 height 19
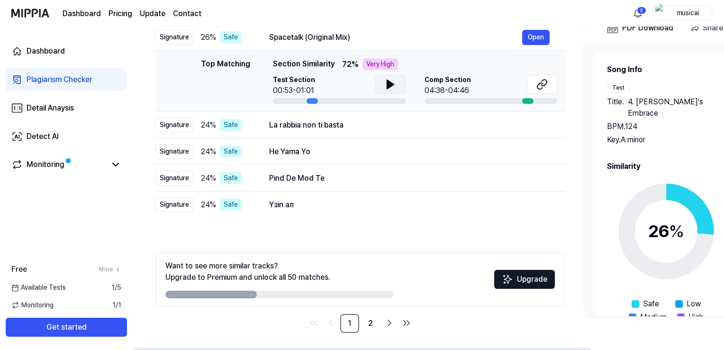
scroll to position [128, 0]
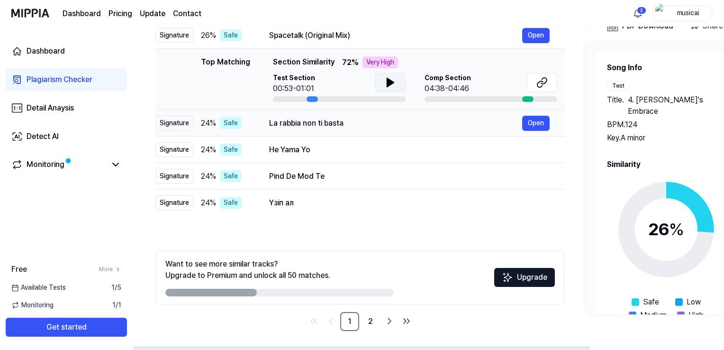
click at [323, 122] on div "La rabbia non ti basta" at bounding box center [395, 122] width 253 height 11
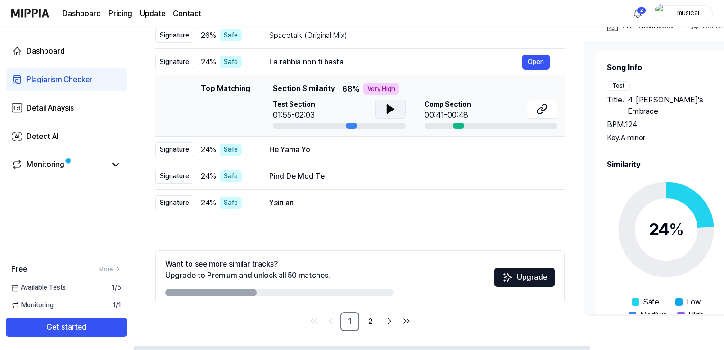
click at [392, 111] on icon at bounding box center [390, 108] width 11 height 11
click at [392, 111] on icon at bounding box center [392, 109] width 2 height 8
click at [537, 107] on icon at bounding box center [541, 108] width 11 height 11
click at [302, 154] on div "He Yama Yo" at bounding box center [395, 149] width 253 height 11
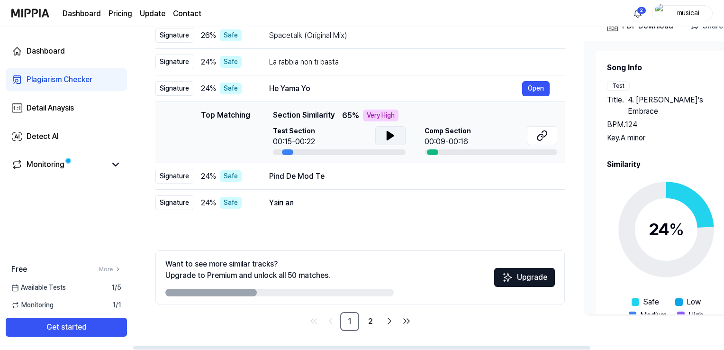
click at [390, 135] on icon at bounding box center [390, 135] width 7 height 9
click at [546, 135] on icon at bounding box center [541, 135] width 11 height 11
click at [309, 179] on div "Pind De Mod Te" at bounding box center [395, 175] width 253 height 11
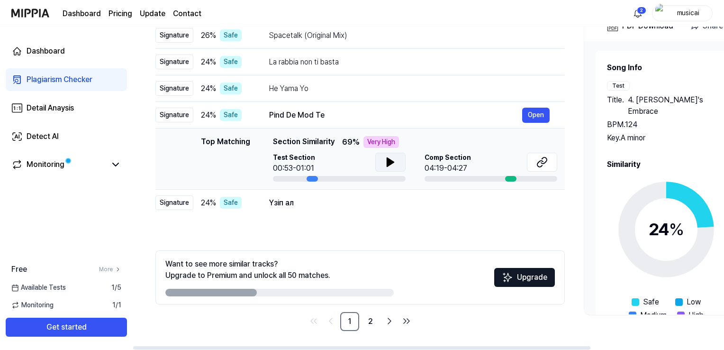
click at [396, 159] on button at bounding box center [390, 161] width 30 height 19
click at [397, 159] on button at bounding box center [390, 161] width 30 height 19
click at [545, 163] on icon at bounding box center [541, 161] width 11 height 11
click at [381, 164] on button at bounding box center [390, 161] width 30 height 19
click at [296, 201] on div "Үзіп ал" at bounding box center [395, 202] width 253 height 11
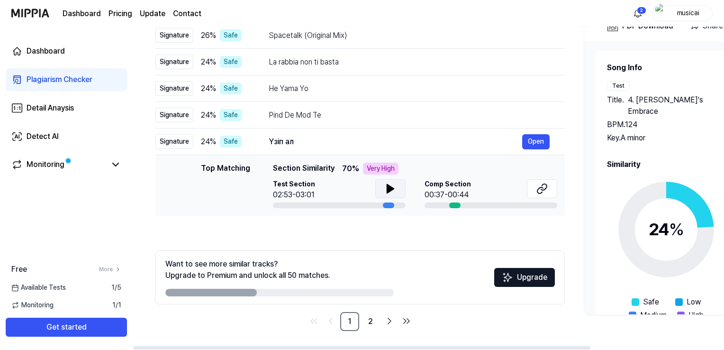
click at [394, 185] on icon at bounding box center [390, 188] width 11 height 11
click at [537, 191] on icon at bounding box center [540, 190] width 6 height 6
click at [371, 320] on link "2" at bounding box center [370, 321] width 19 height 19
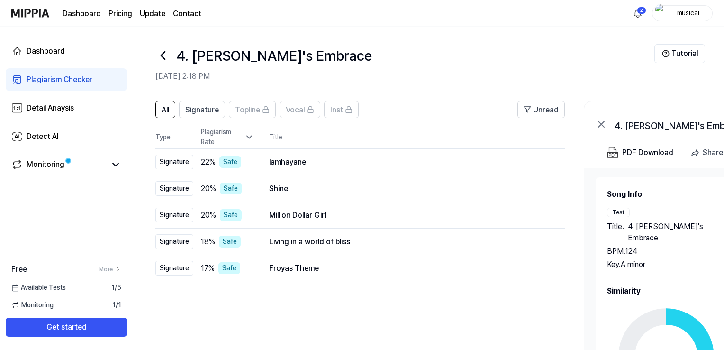
scroll to position [0, 0]
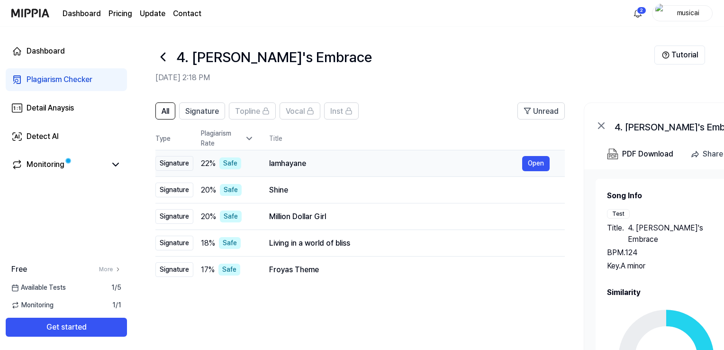
click at [279, 164] on div "lamhayane" at bounding box center [395, 163] width 253 height 11
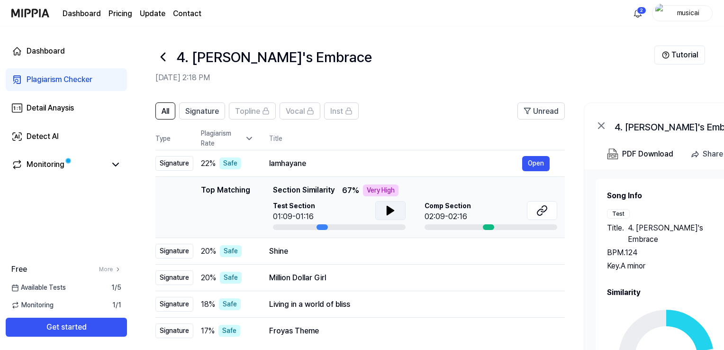
click at [387, 210] on icon at bounding box center [390, 210] width 7 height 9
click at [387, 210] on icon at bounding box center [388, 210] width 2 height 8
click at [536, 208] on icon at bounding box center [541, 210] width 11 height 11
click at [296, 254] on div "Shine" at bounding box center [395, 250] width 253 height 11
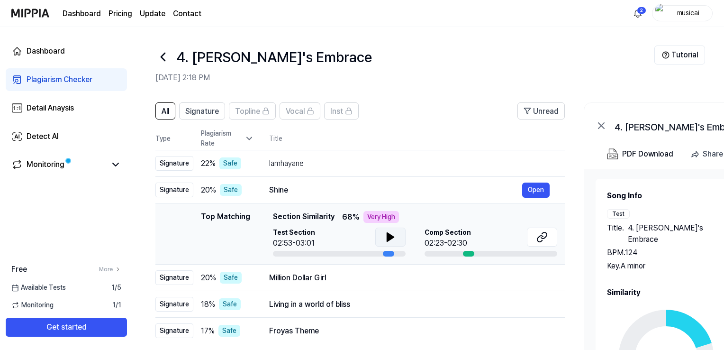
click at [385, 237] on icon at bounding box center [390, 236] width 11 height 11
click at [534, 239] on button at bounding box center [542, 236] width 30 height 19
click at [385, 241] on icon at bounding box center [390, 236] width 11 height 11
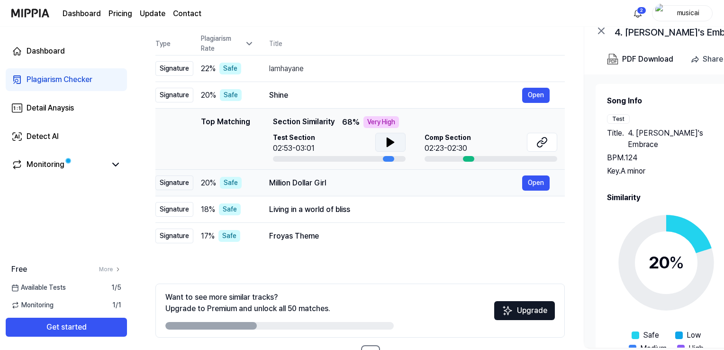
click at [301, 185] on div "Million Dollar Girl" at bounding box center [395, 182] width 253 height 11
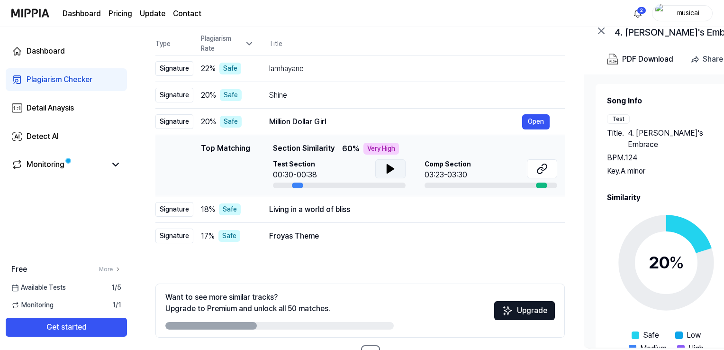
click at [389, 169] on icon at bounding box center [390, 168] width 7 height 9
click at [388, 169] on icon at bounding box center [388, 169] width 2 height 8
click at [544, 165] on icon at bounding box center [541, 168] width 11 height 11
click at [302, 214] on div "Living in a world of bliss" at bounding box center [395, 209] width 253 height 11
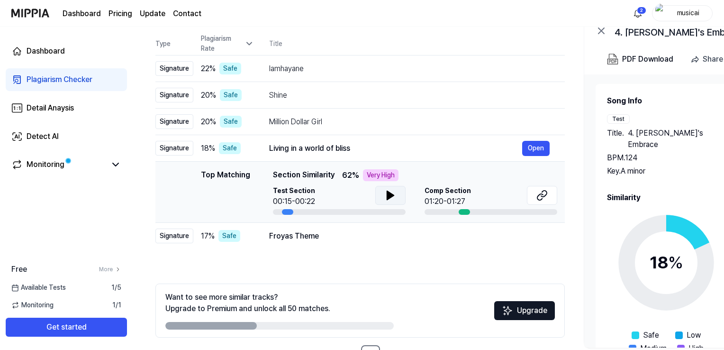
click at [387, 196] on icon at bounding box center [390, 195] width 7 height 9
click at [387, 196] on icon at bounding box center [388, 195] width 2 height 8
click at [538, 193] on icon at bounding box center [541, 194] width 11 height 11
click at [305, 238] on div "Froyas Theme" at bounding box center [395, 235] width 253 height 11
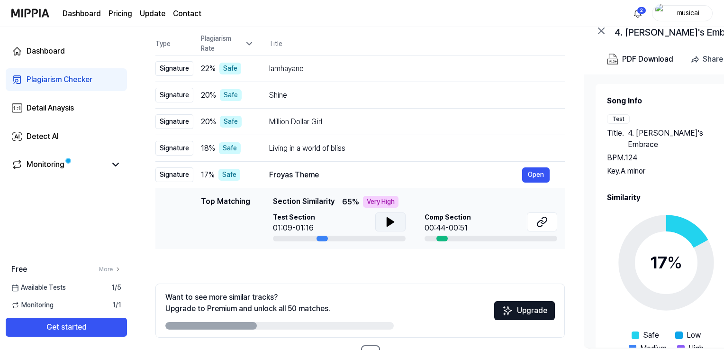
click at [397, 225] on button at bounding box center [390, 221] width 30 height 19
click at [539, 220] on icon at bounding box center [540, 223] width 6 height 6
click at [34, 16] on img at bounding box center [30, 13] width 38 height 26
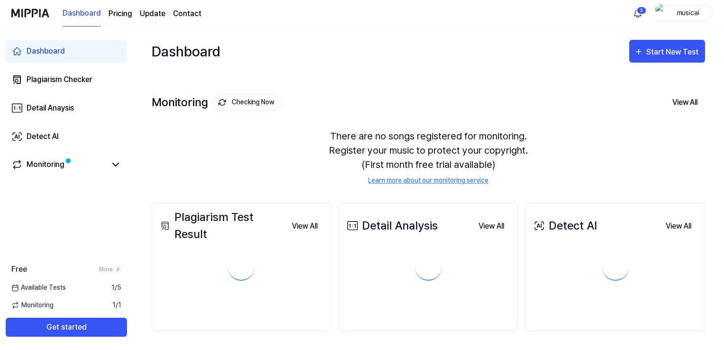
scroll to position [0, 0]
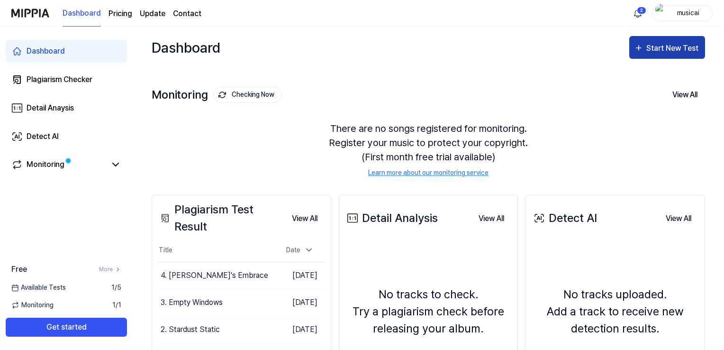
click at [638, 51] on icon "button" at bounding box center [638, 47] width 9 height 11
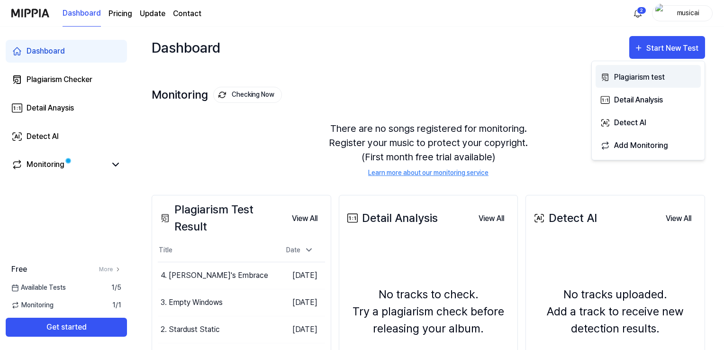
click at [629, 74] on div "Plagiarism test" at bounding box center [655, 77] width 82 height 12
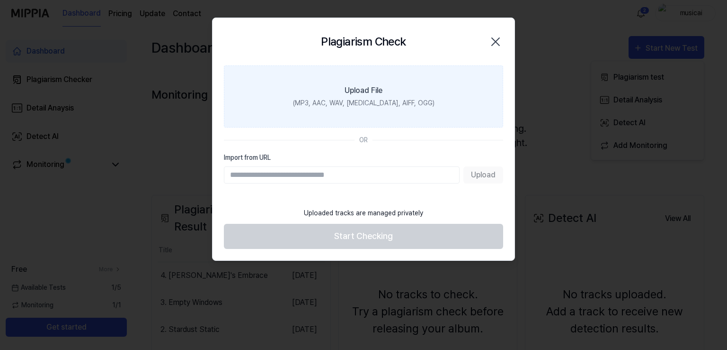
click at [303, 101] on label "Upload File (MP3, AAC, WAV, [MEDICAL_DATA], AIFF, OGG)" at bounding box center [363, 96] width 279 height 62
click at [0, 0] on input "Upload File (MP3, AAC, WAV, [MEDICAL_DATA], AIFF, OGG)" at bounding box center [0, 0] width 0 height 0
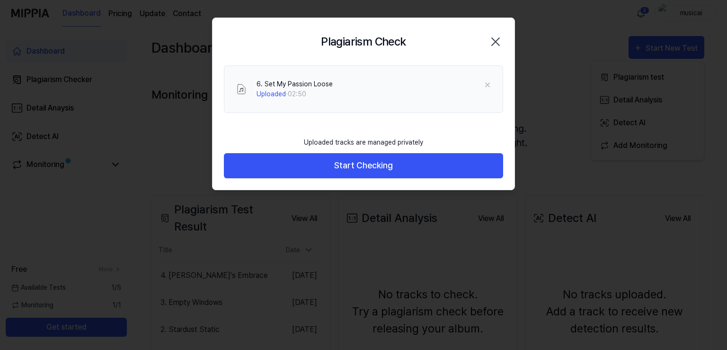
click at [289, 172] on button "Start Checking" at bounding box center [363, 165] width 279 height 25
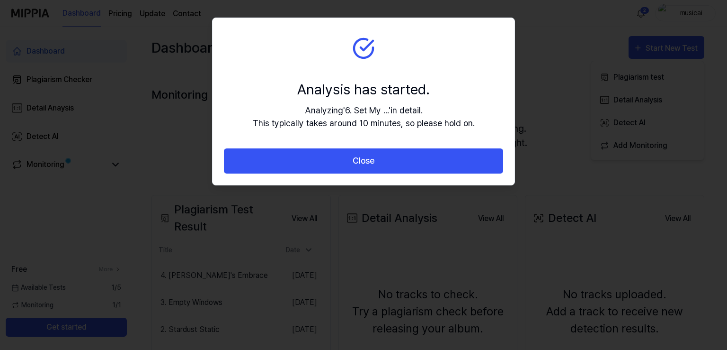
click at [289, 172] on button "Close" at bounding box center [363, 160] width 279 height 25
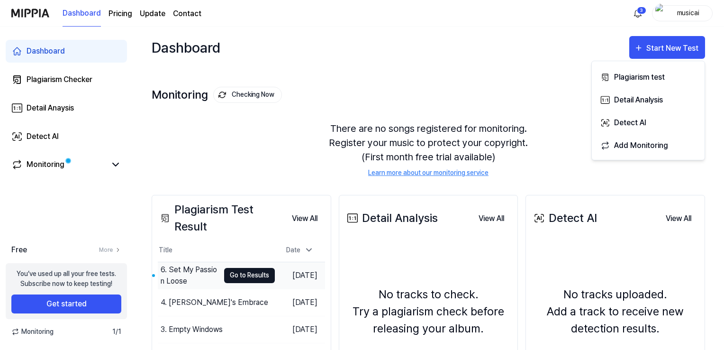
click at [233, 275] on button "Go to Results" at bounding box center [249, 275] width 51 height 15
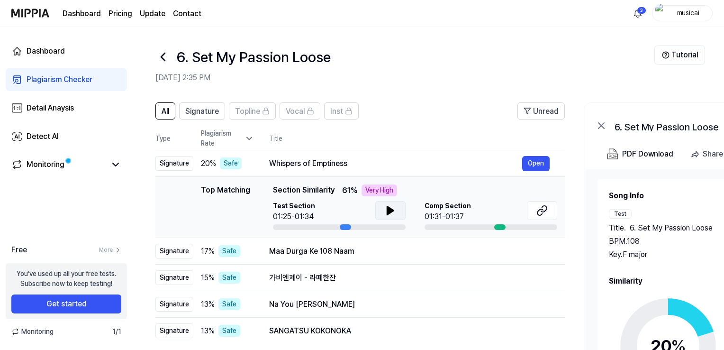
click at [393, 215] on icon at bounding box center [390, 210] width 11 height 11
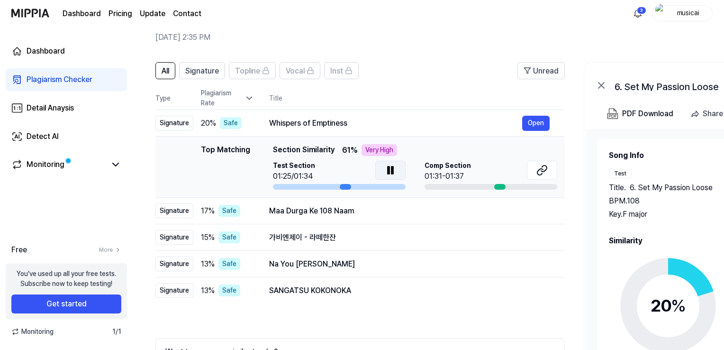
scroll to position [95, 0]
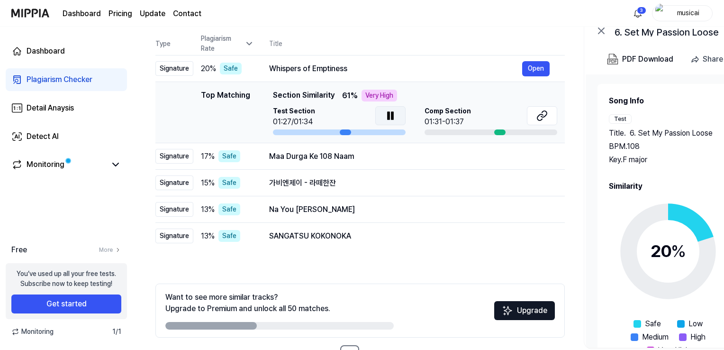
click at [388, 112] on icon at bounding box center [388, 116] width 2 height 8
click at [545, 116] on icon at bounding box center [544, 114] width 6 height 6
click at [344, 158] on div "Maa Durga Ke 108 Naam" at bounding box center [395, 156] width 253 height 11
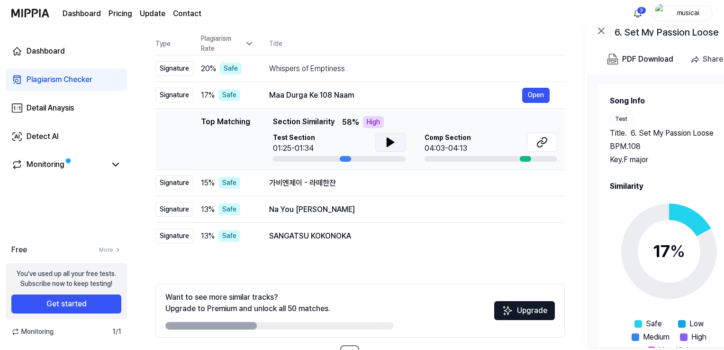
click at [393, 140] on icon at bounding box center [390, 141] width 11 height 11
click at [540, 140] on icon at bounding box center [541, 141] width 11 height 11
click at [319, 181] on div "가비엔제이 - 라떼한잔" at bounding box center [395, 182] width 253 height 11
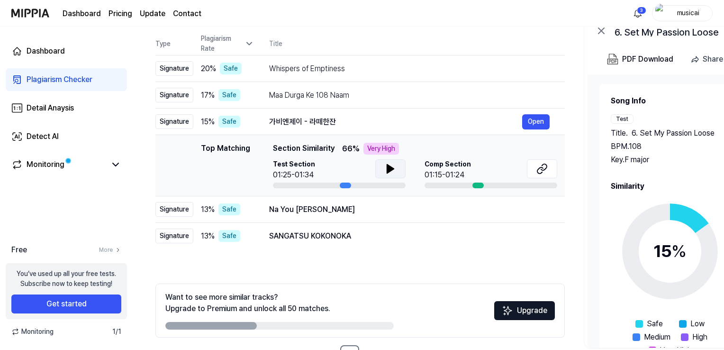
click at [381, 174] on button at bounding box center [390, 168] width 30 height 19
click at [543, 165] on icon at bounding box center [541, 168] width 11 height 11
click at [316, 212] on div "Na You [PERSON_NAME]" at bounding box center [395, 209] width 253 height 11
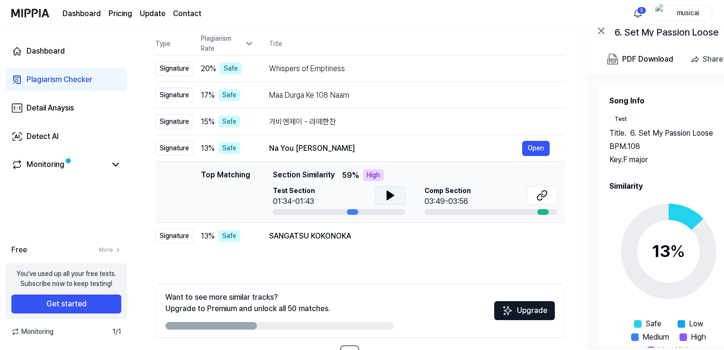
click at [384, 203] on button at bounding box center [390, 195] width 30 height 19
click at [536, 201] on button at bounding box center [542, 195] width 30 height 19
click at [326, 241] on div "SANGATSU KOKONOKA" at bounding box center [395, 235] width 253 height 11
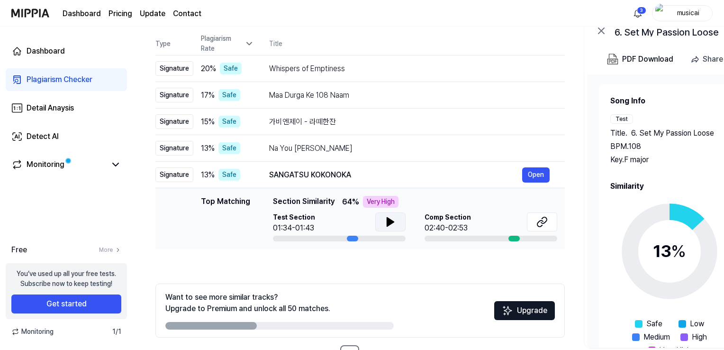
click at [402, 218] on button at bounding box center [390, 221] width 30 height 19
click at [392, 216] on icon at bounding box center [390, 221] width 11 height 11
click at [549, 218] on button at bounding box center [542, 221] width 30 height 19
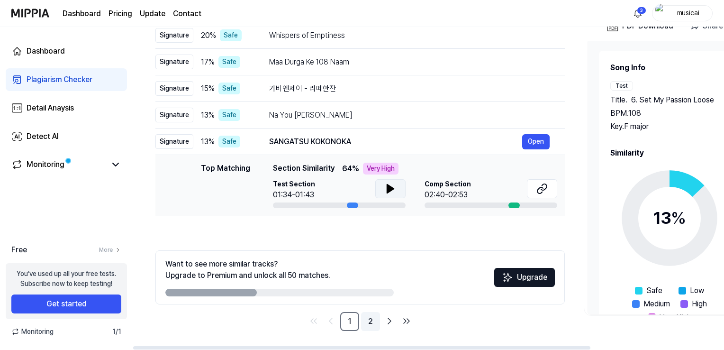
click at [371, 328] on link "2" at bounding box center [370, 321] width 19 height 19
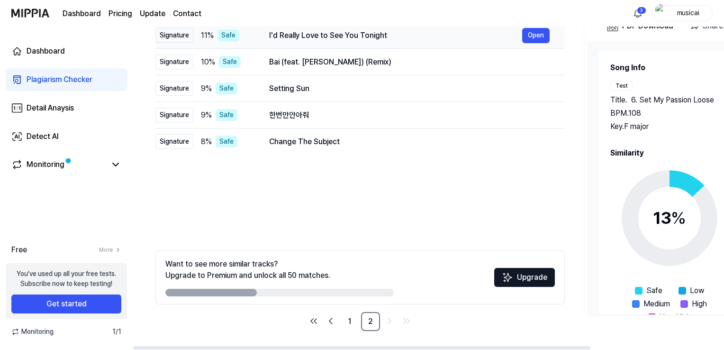
click at [274, 36] on div "I'd Really Love to See You Tonight" at bounding box center [395, 35] width 253 height 11
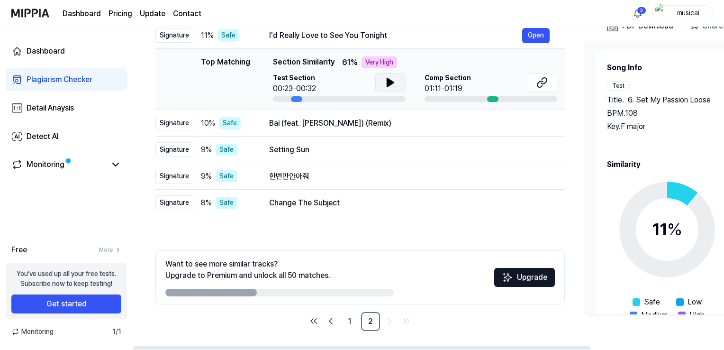
click at [387, 83] on icon at bounding box center [390, 82] width 7 height 9
click at [387, 83] on icon at bounding box center [388, 83] width 2 height 8
click at [534, 84] on button at bounding box center [542, 82] width 30 height 19
click at [321, 124] on div "Bai (feat. [PERSON_NAME]) (Remix)" at bounding box center [395, 122] width 253 height 11
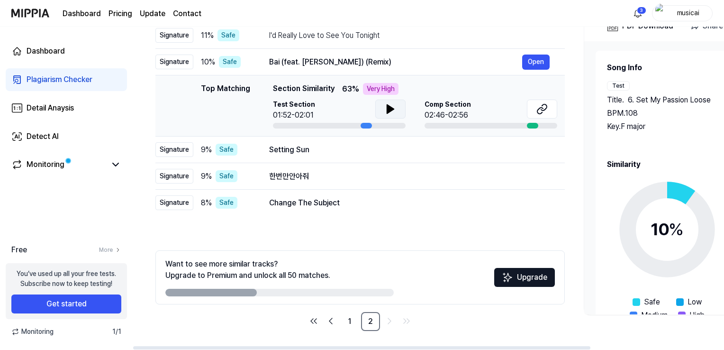
click at [390, 108] on icon at bounding box center [390, 109] width 7 height 9
click at [391, 108] on icon at bounding box center [392, 109] width 2 height 8
click at [542, 110] on icon at bounding box center [541, 108] width 11 height 11
click at [310, 152] on div "Setting Sun" at bounding box center [395, 149] width 253 height 11
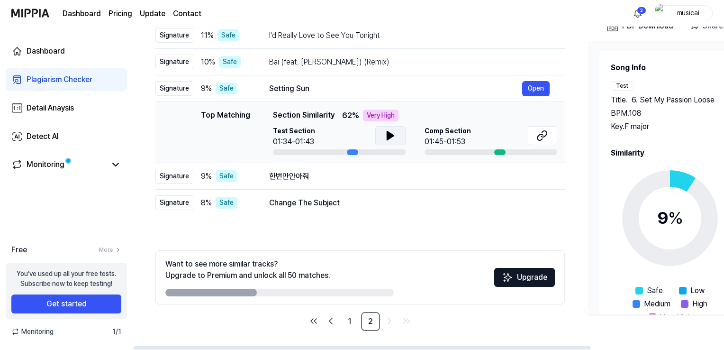
click at [394, 138] on icon at bounding box center [390, 135] width 11 height 11
click at [547, 133] on button at bounding box center [542, 135] width 30 height 19
click at [308, 173] on div "한번만안아줘" at bounding box center [395, 175] width 253 height 11
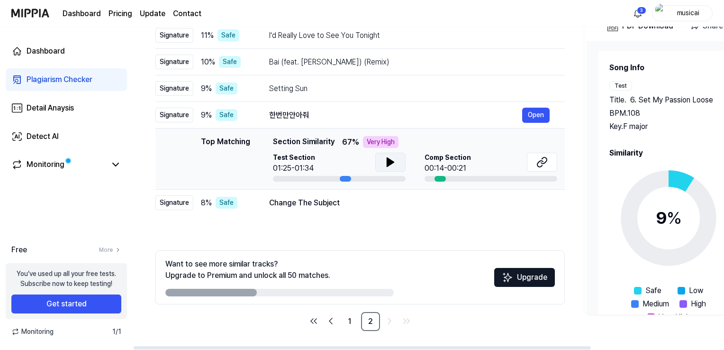
click at [387, 164] on icon at bounding box center [390, 162] width 7 height 9
click at [387, 164] on icon at bounding box center [388, 162] width 2 height 8
click at [549, 166] on button at bounding box center [542, 161] width 30 height 19
click at [361, 211] on td "Change The Subject Open" at bounding box center [409, 202] width 311 height 27
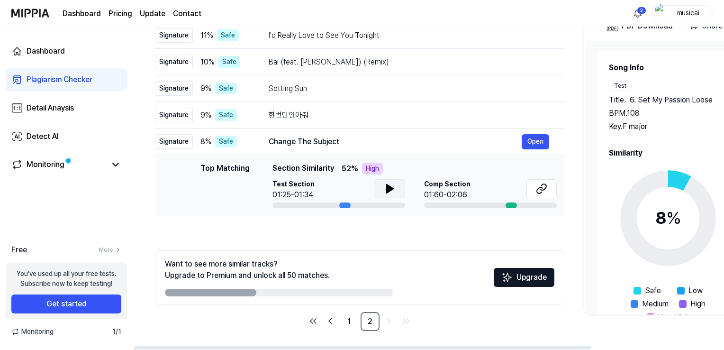
click at [394, 191] on button at bounding box center [390, 188] width 30 height 19
click at [538, 190] on icon at bounding box center [541, 188] width 11 height 11
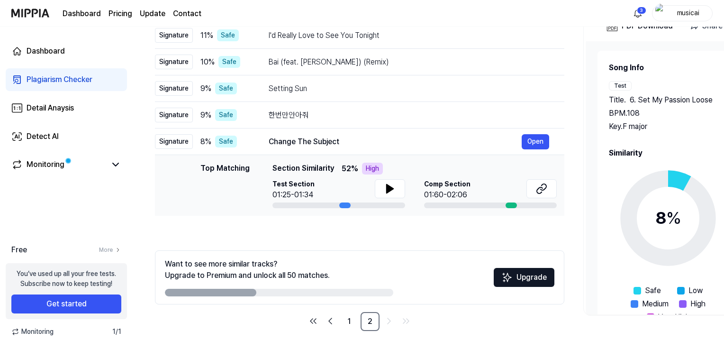
click at [43, 4] on img at bounding box center [30, 13] width 38 height 26
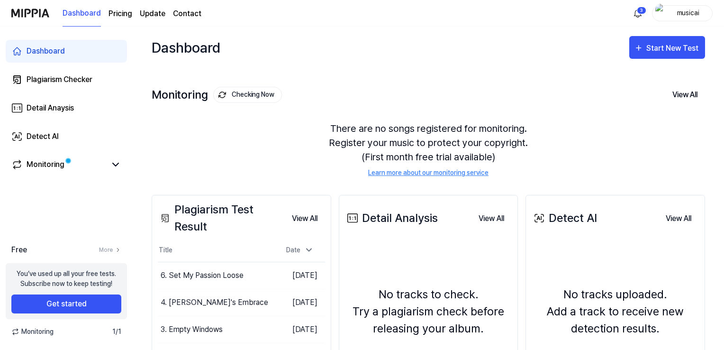
scroll to position [95, 0]
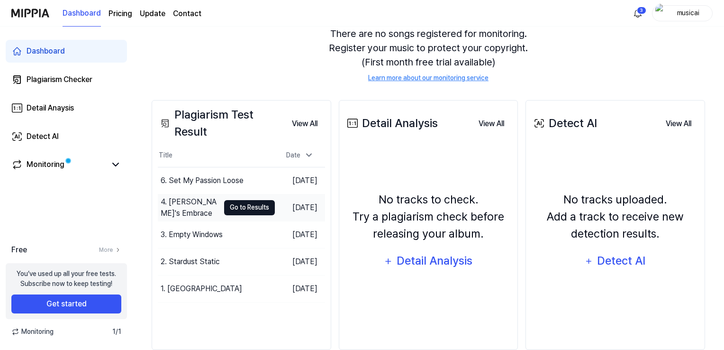
click at [242, 203] on button "Go to Results" at bounding box center [249, 207] width 51 height 15
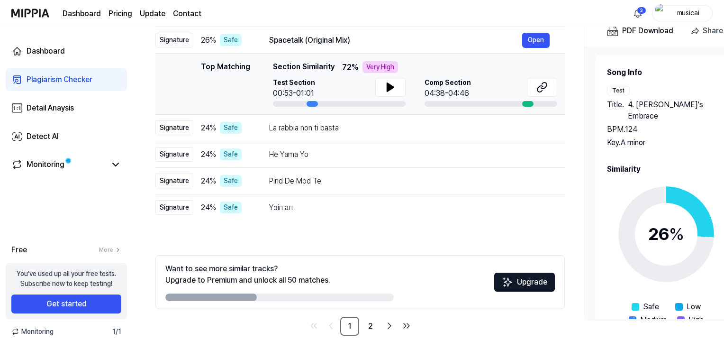
scroll to position [128, 0]
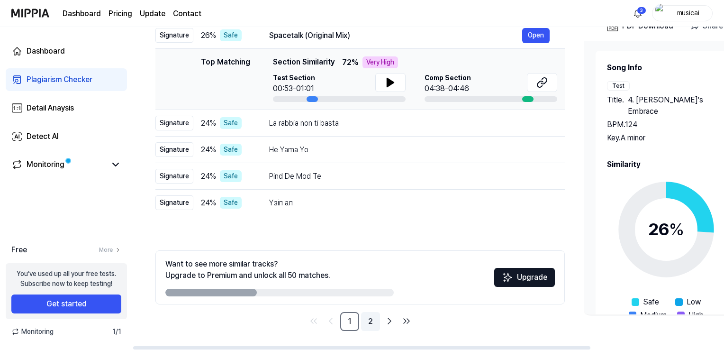
click at [375, 318] on link "2" at bounding box center [370, 321] width 19 height 19
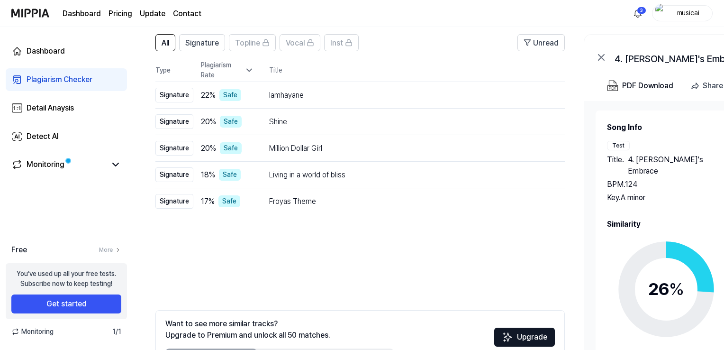
scroll to position [33, 0]
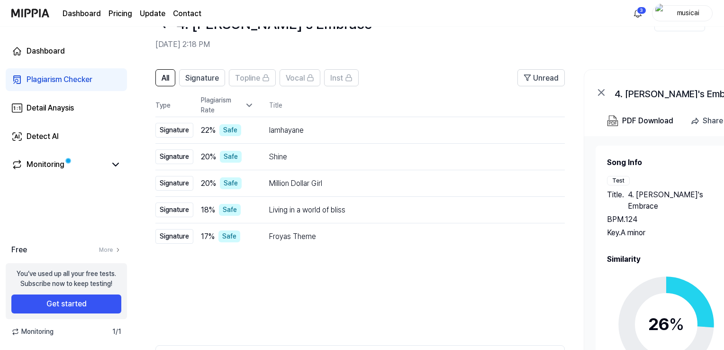
click at [23, 13] on img at bounding box center [30, 13] width 38 height 26
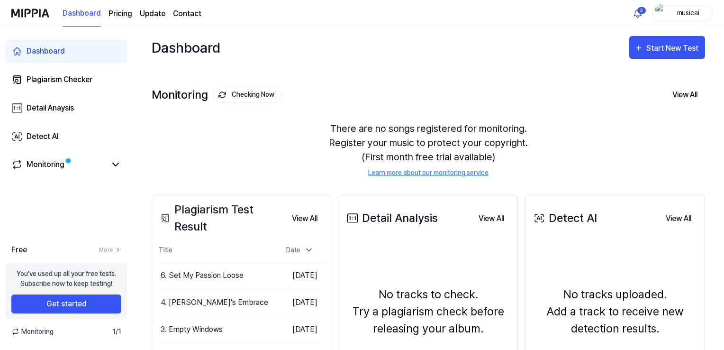
scroll to position [95, 0]
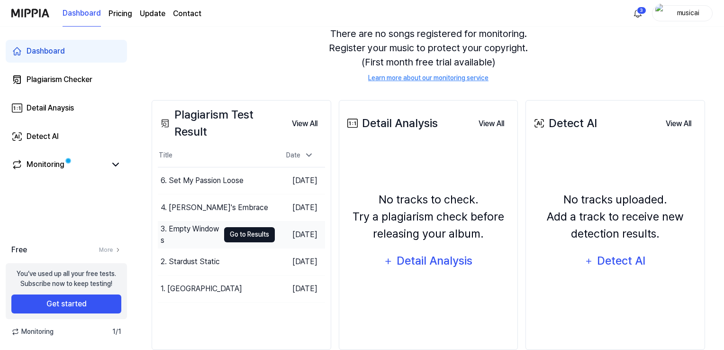
click at [225, 235] on button "Go to Results" at bounding box center [249, 234] width 51 height 15
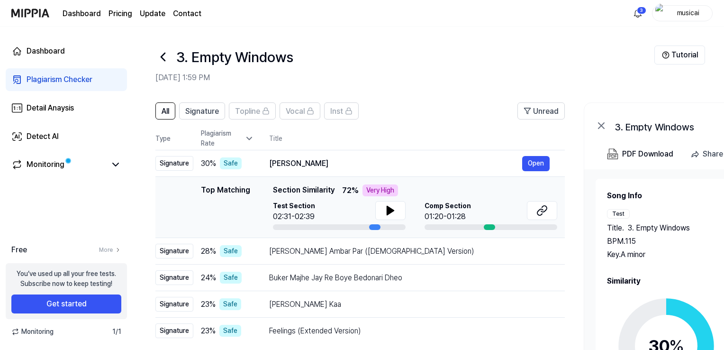
scroll to position [128, 0]
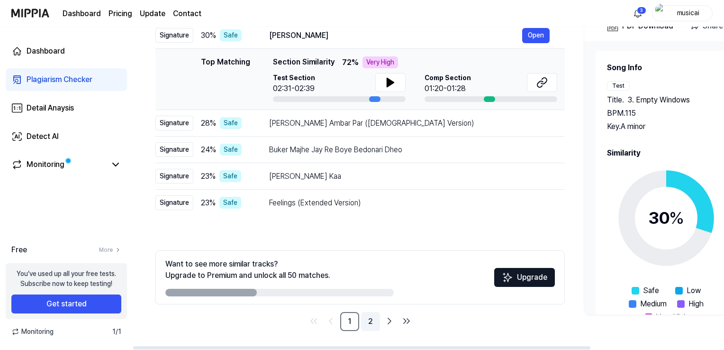
click at [367, 323] on link "2" at bounding box center [370, 321] width 19 height 19
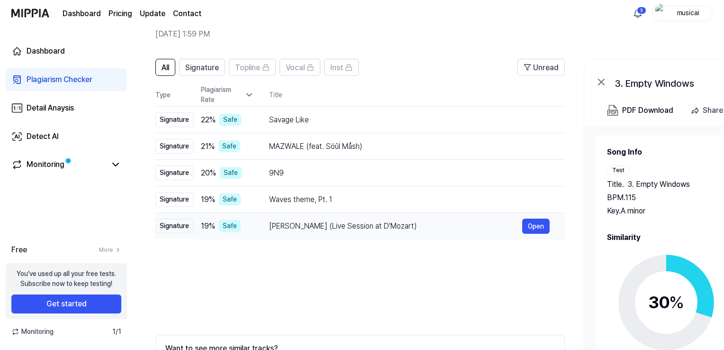
scroll to position [33, 0]
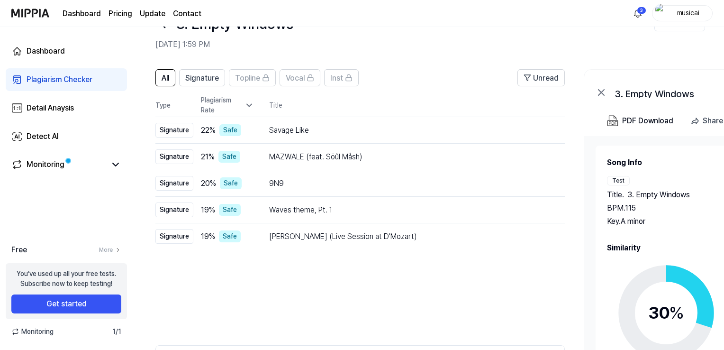
click at [32, 17] on img at bounding box center [30, 13] width 38 height 26
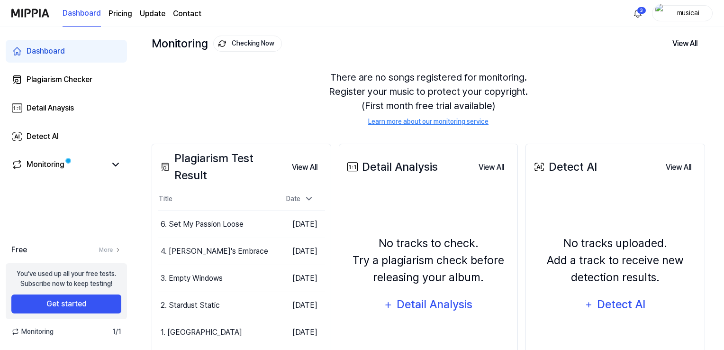
scroll to position [114, 0]
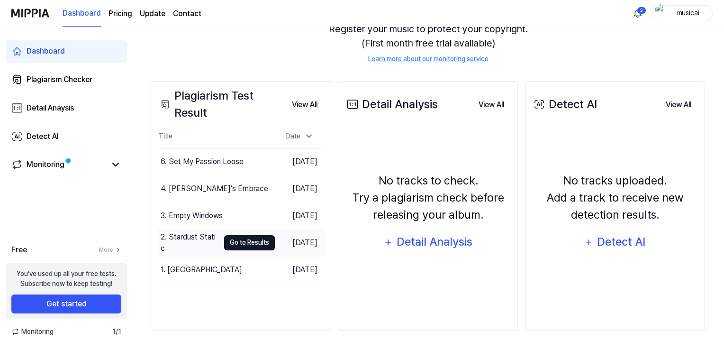
click at [224, 241] on button "Go to Results" at bounding box center [249, 242] width 51 height 15
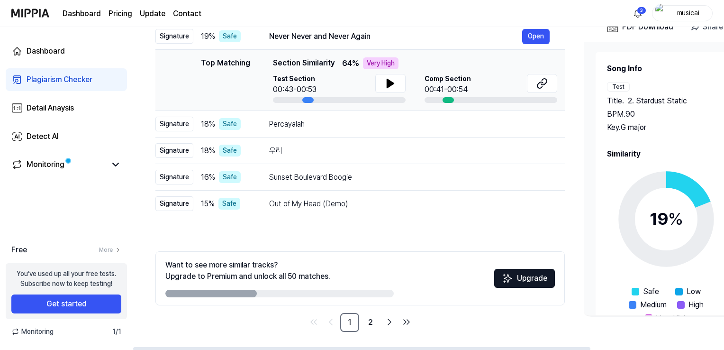
scroll to position [128, 0]
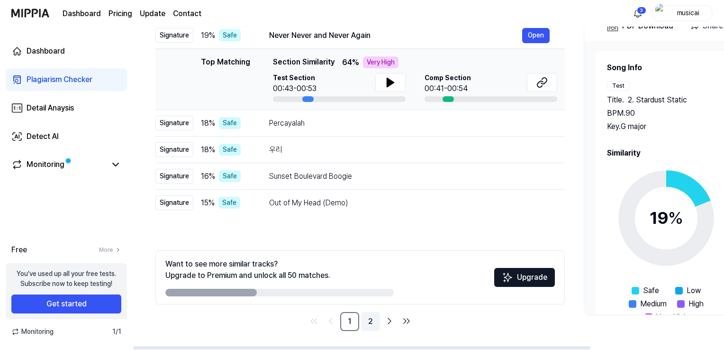
click at [375, 318] on link "2" at bounding box center [370, 321] width 19 height 19
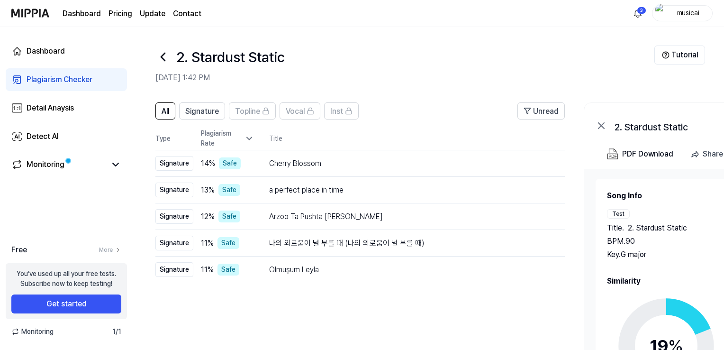
scroll to position [114, 0]
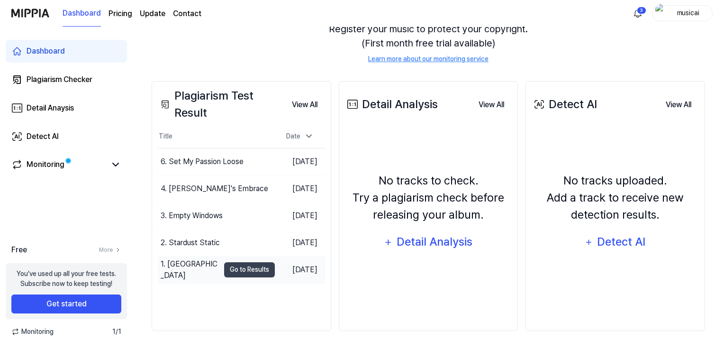
click at [186, 268] on div "1. [GEOGRAPHIC_DATA]" at bounding box center [190, 269] width 59 height 23
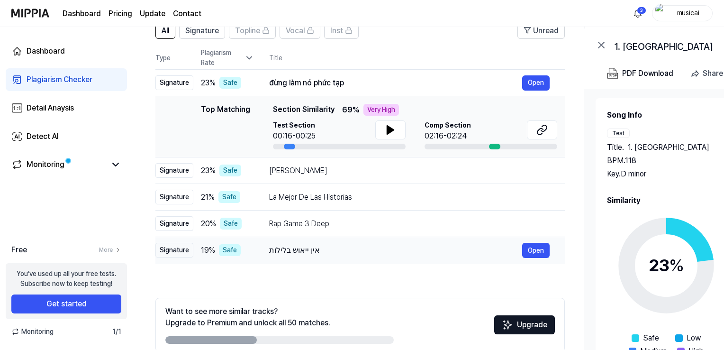
scroll to position [128, 0]
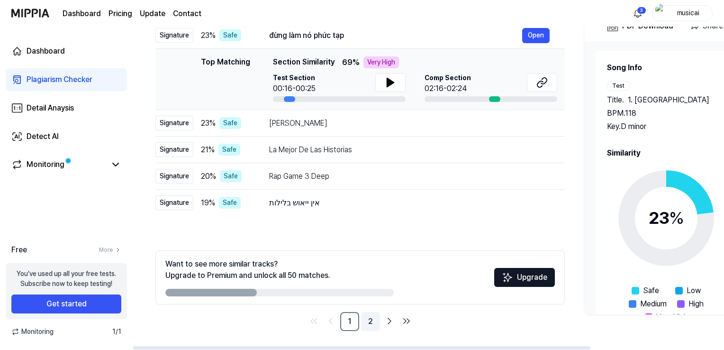
click at [375, 320] on link "2" at bounding box center [370, 321] width 19 height 19
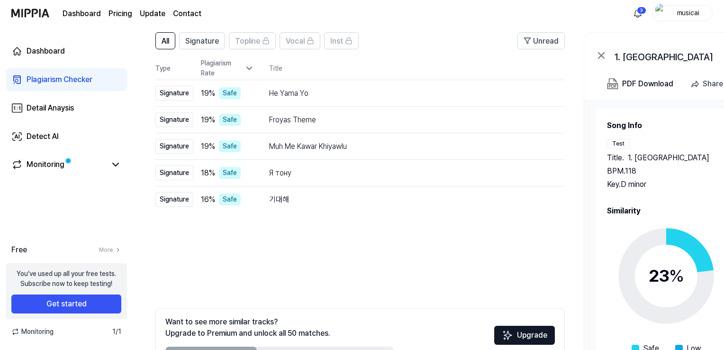
scroll to position [33, 0]
